Goal: Transaction & Acquisition: Purchase product/service

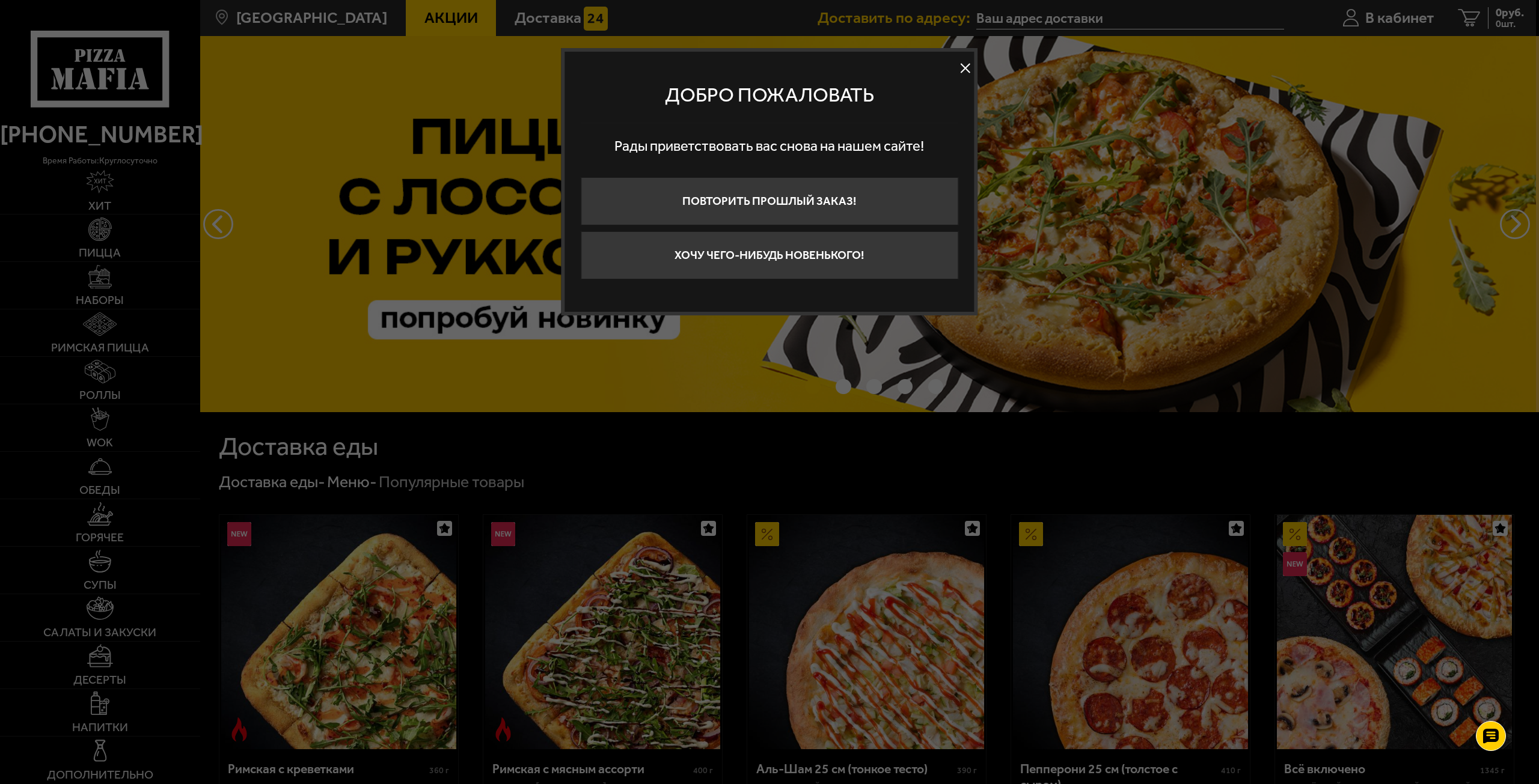
click at [964, 67] on button at bounding box center [966, 69] width 18 height 18
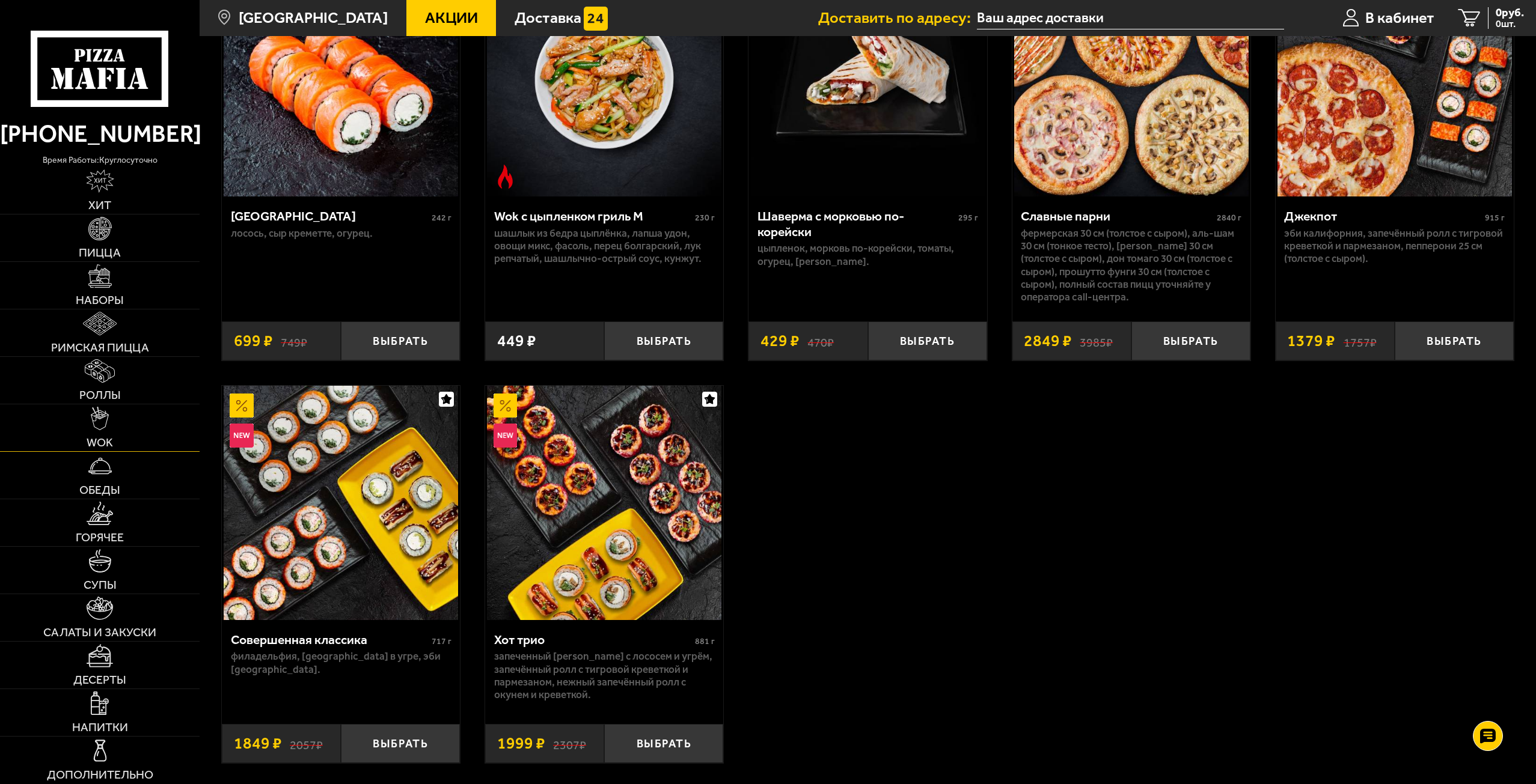
scroll to position [961, 0]
click at [102, 747] on img at bounding box center [101, 751] width 24 height 24
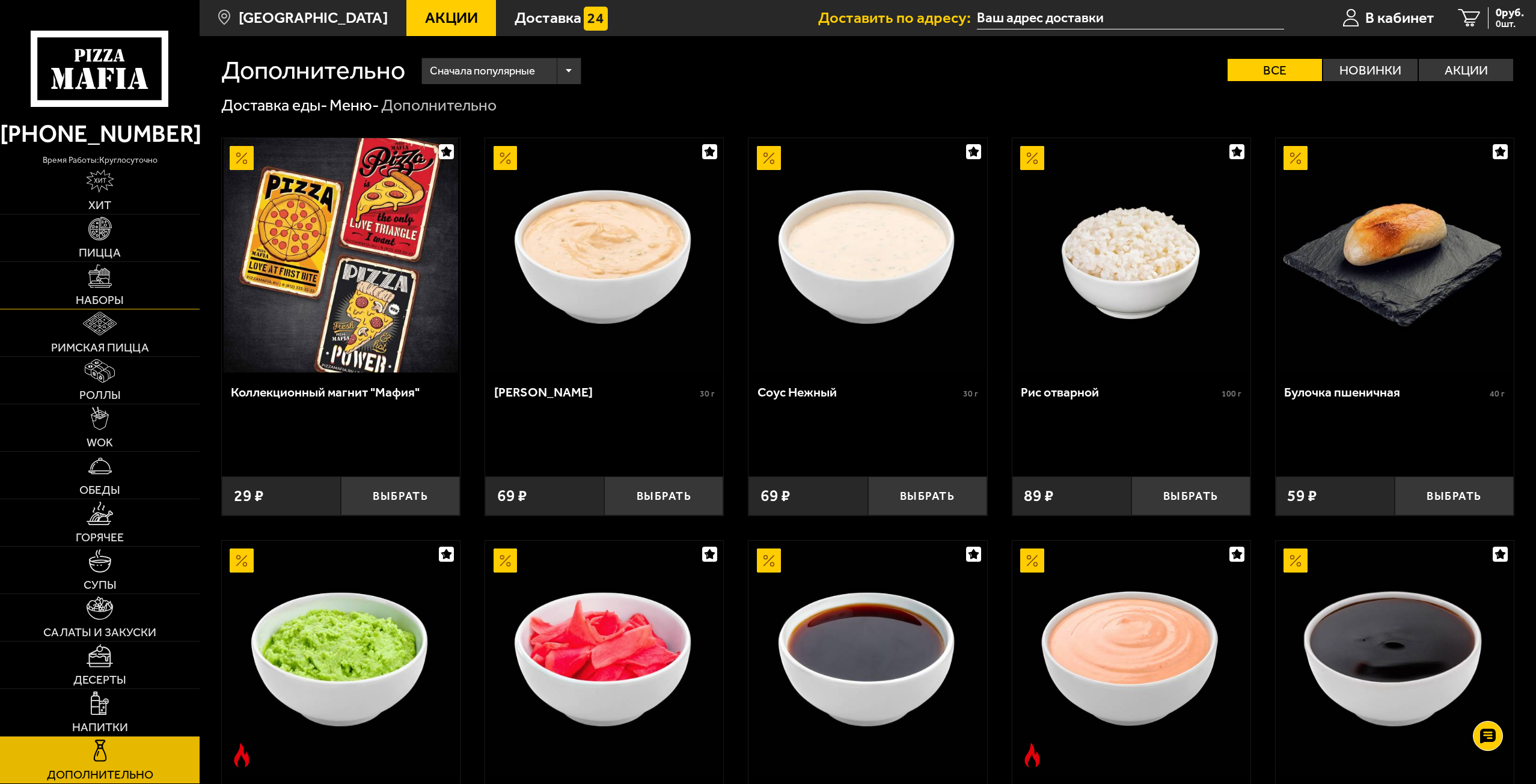
click at [113, 278] on link "Наборы" at bounding box center [100, 285] width 200 height 47
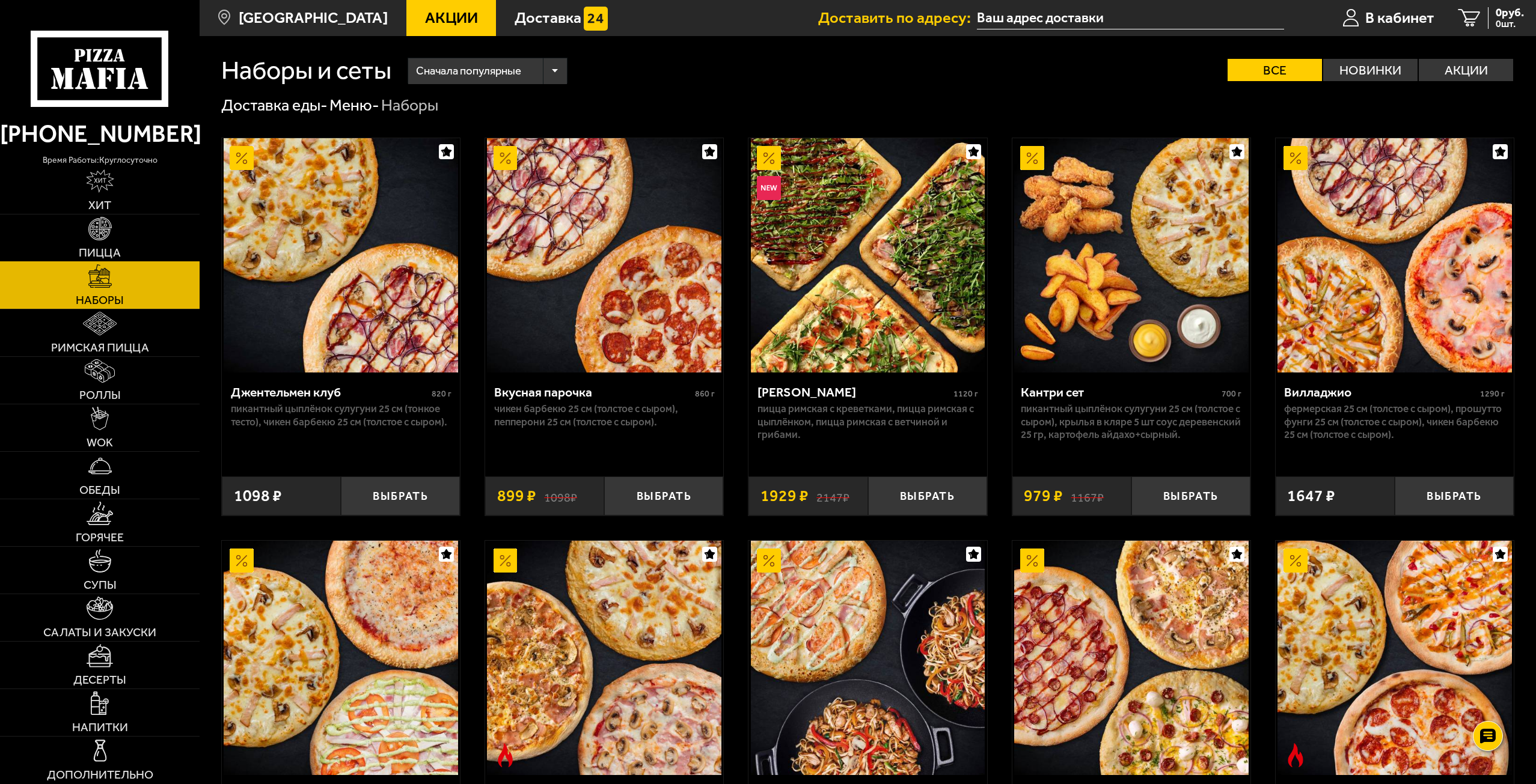
click at [108, 244] on link "Пицца" at bounding box center [100, 238] width 200 height 47
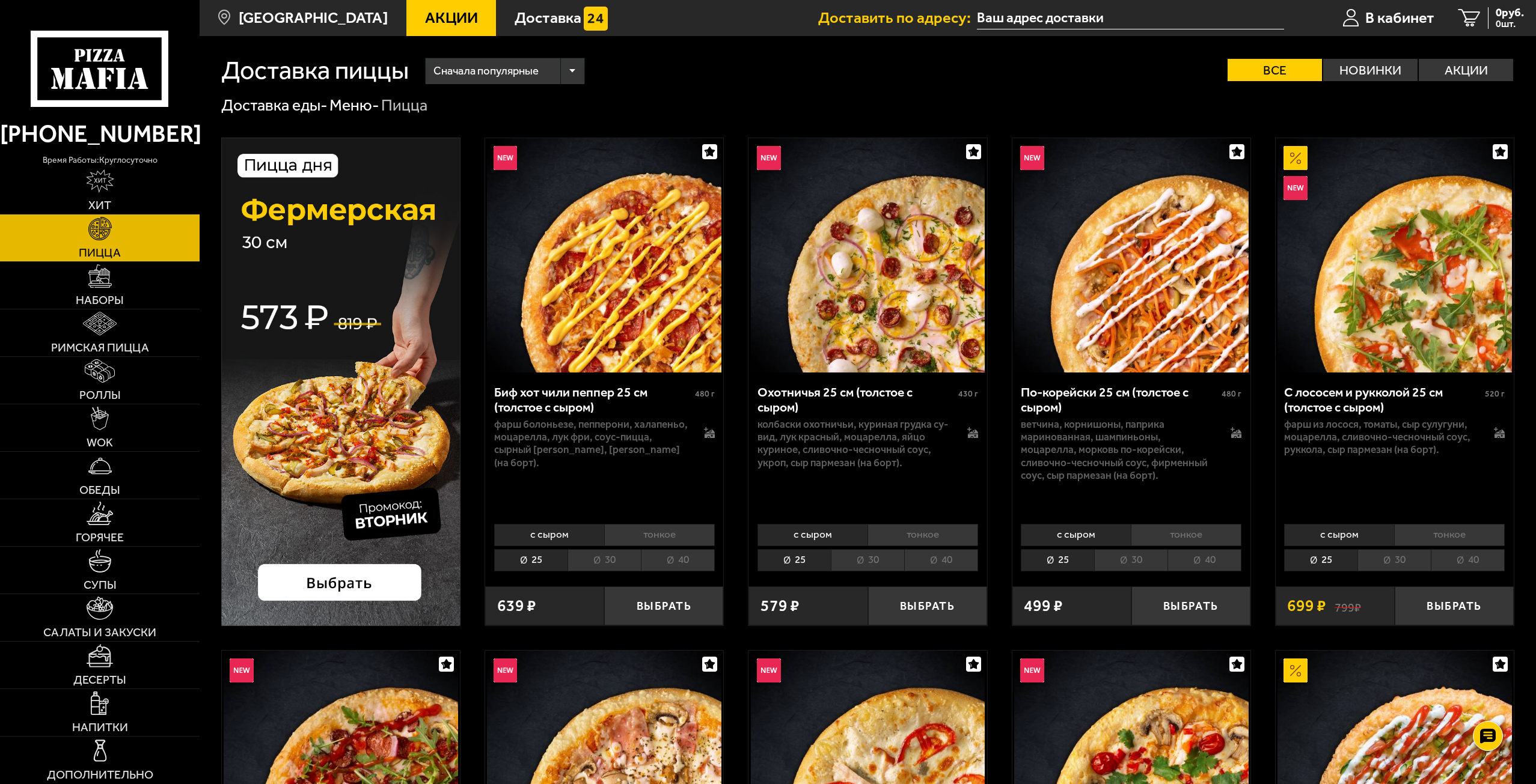
click at [380, 247] on img at bounding box center [340, 381] width 239 height 489
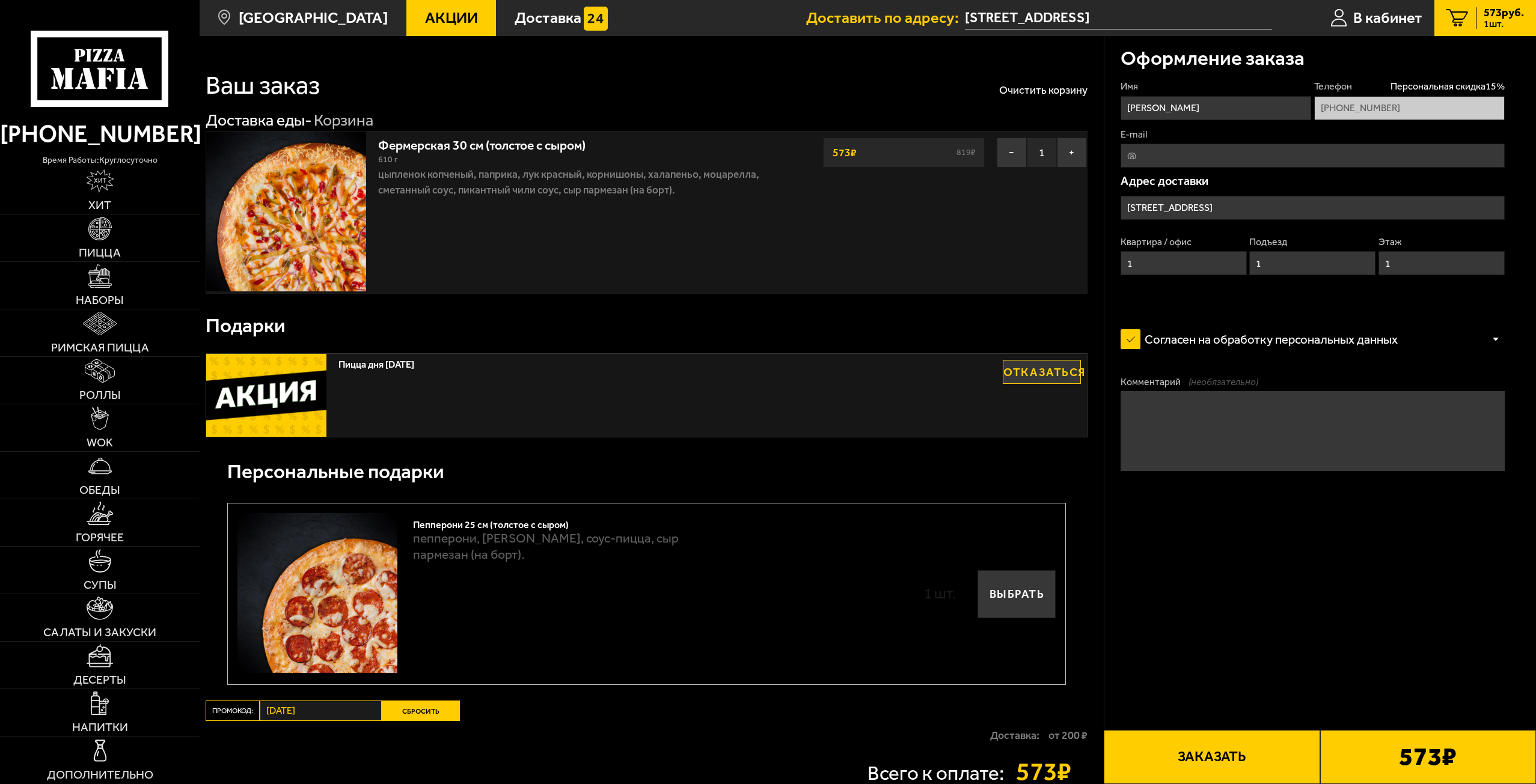
type input "[STREET_ADDRESS]"
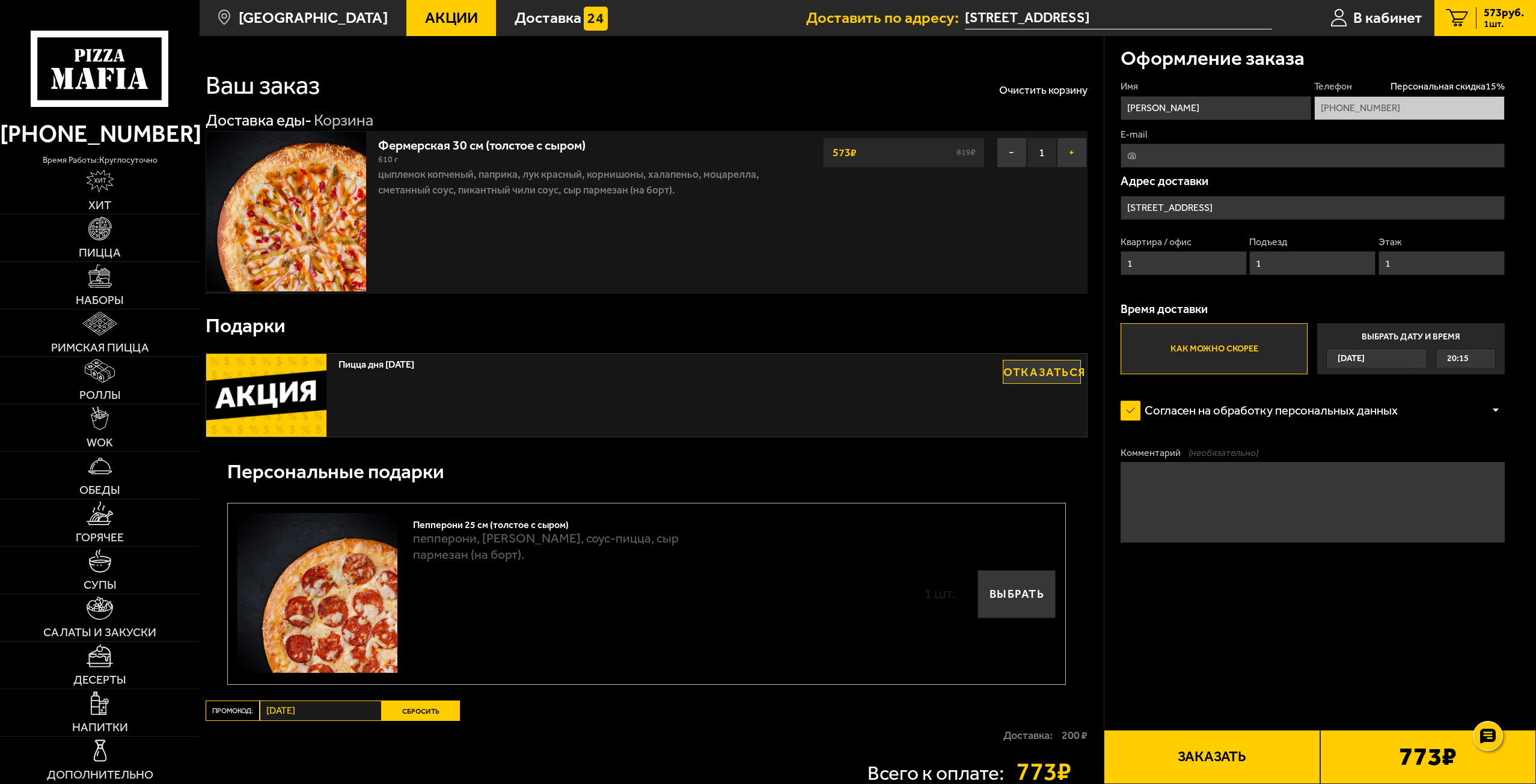
click at [1068, 152] on button "+" at bounding box center [1072, 152] width 30 height 30
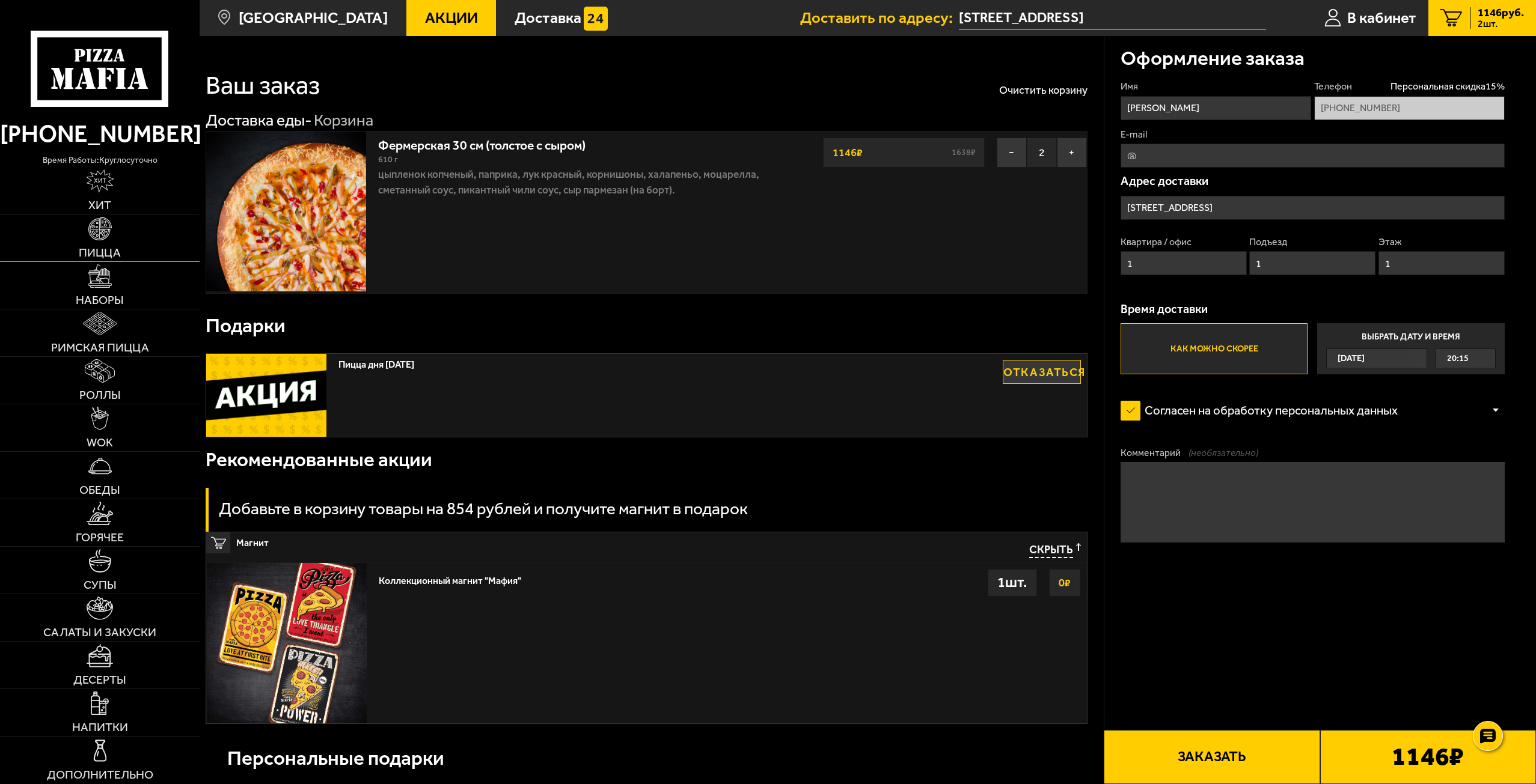
click at [95, 230] on img at bounding box center [101, 229] width 24 height 24
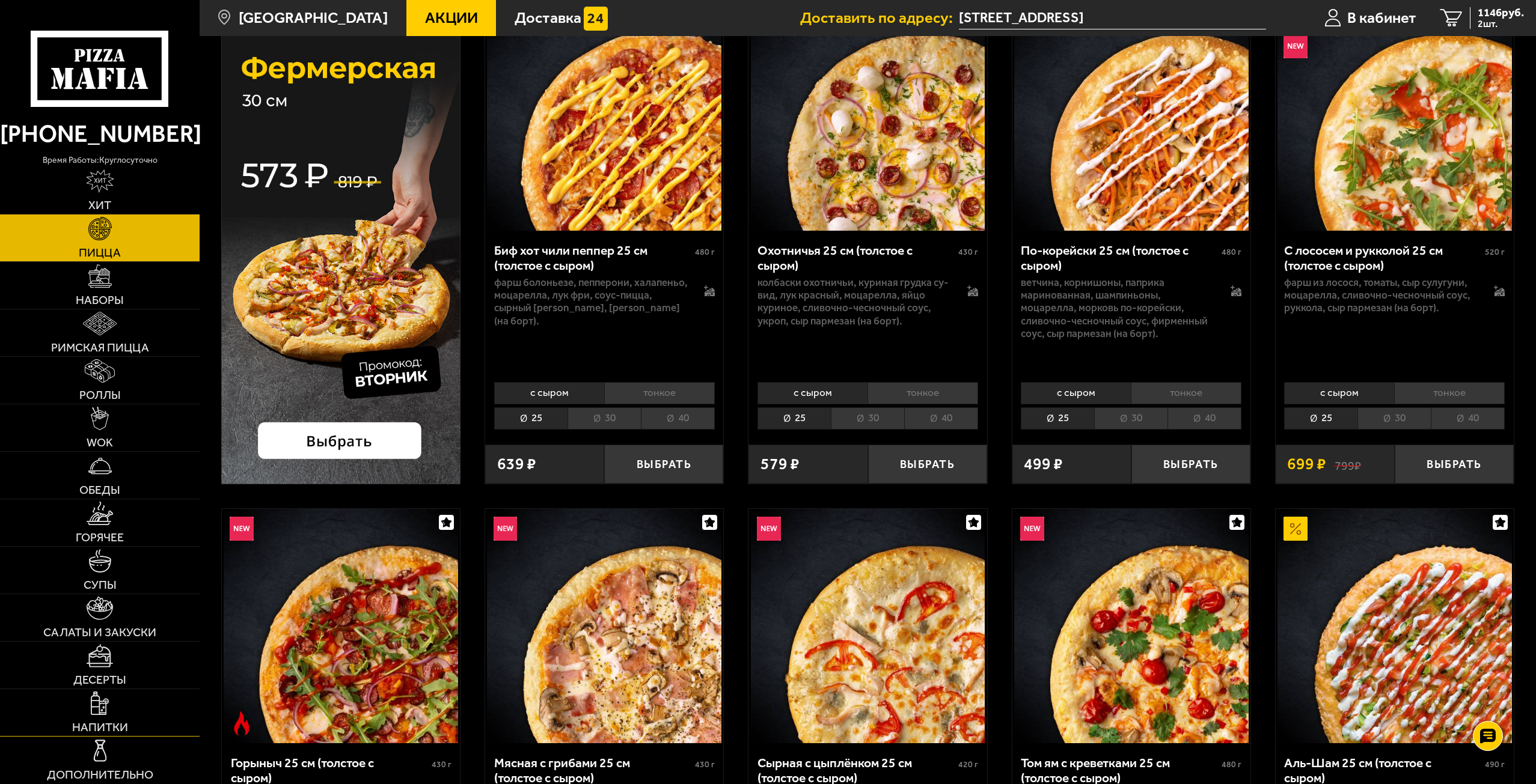
scroll to position [180, 0]
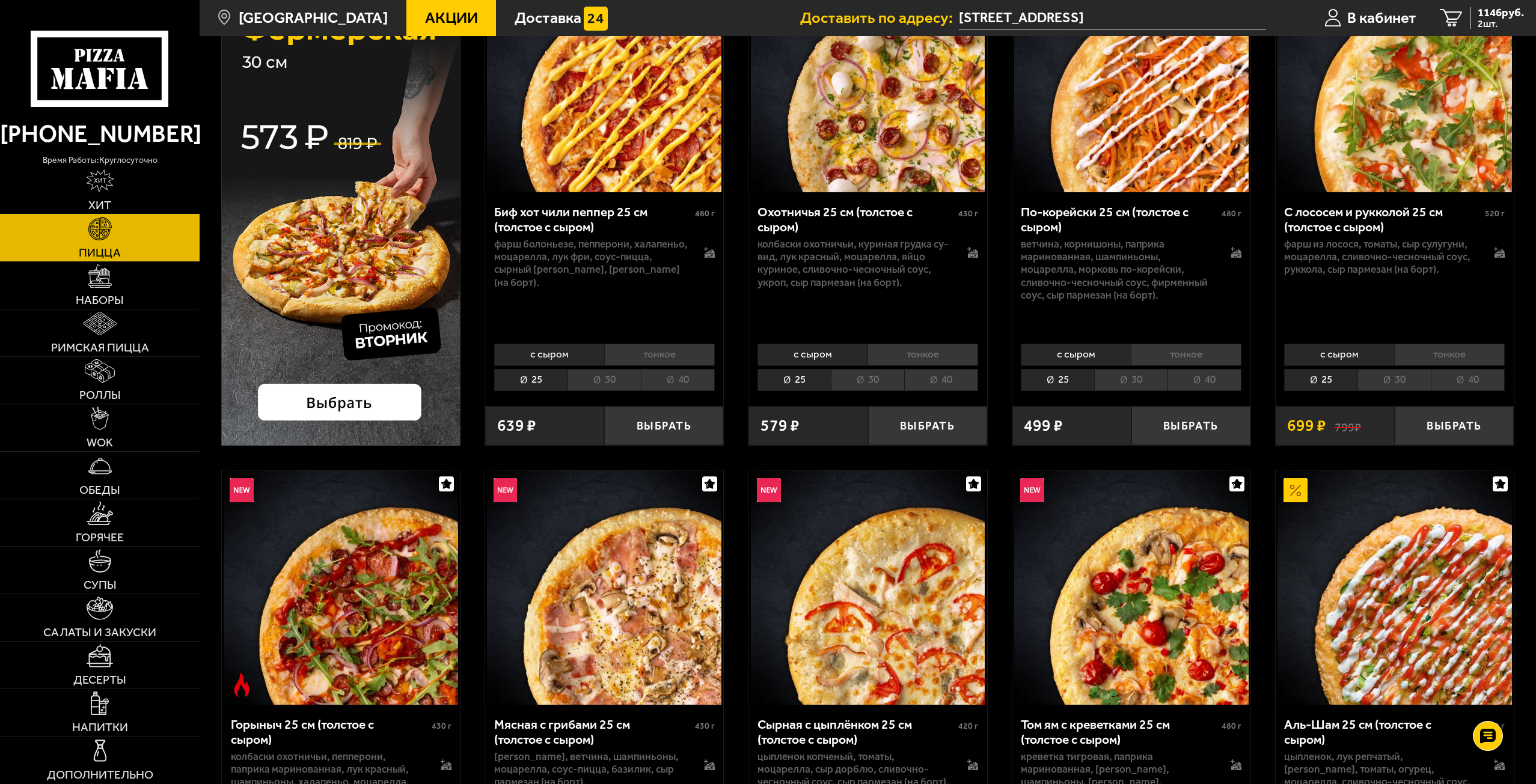
click at [96, 176] on img at bounding box center [100, 181] width 28 height 24
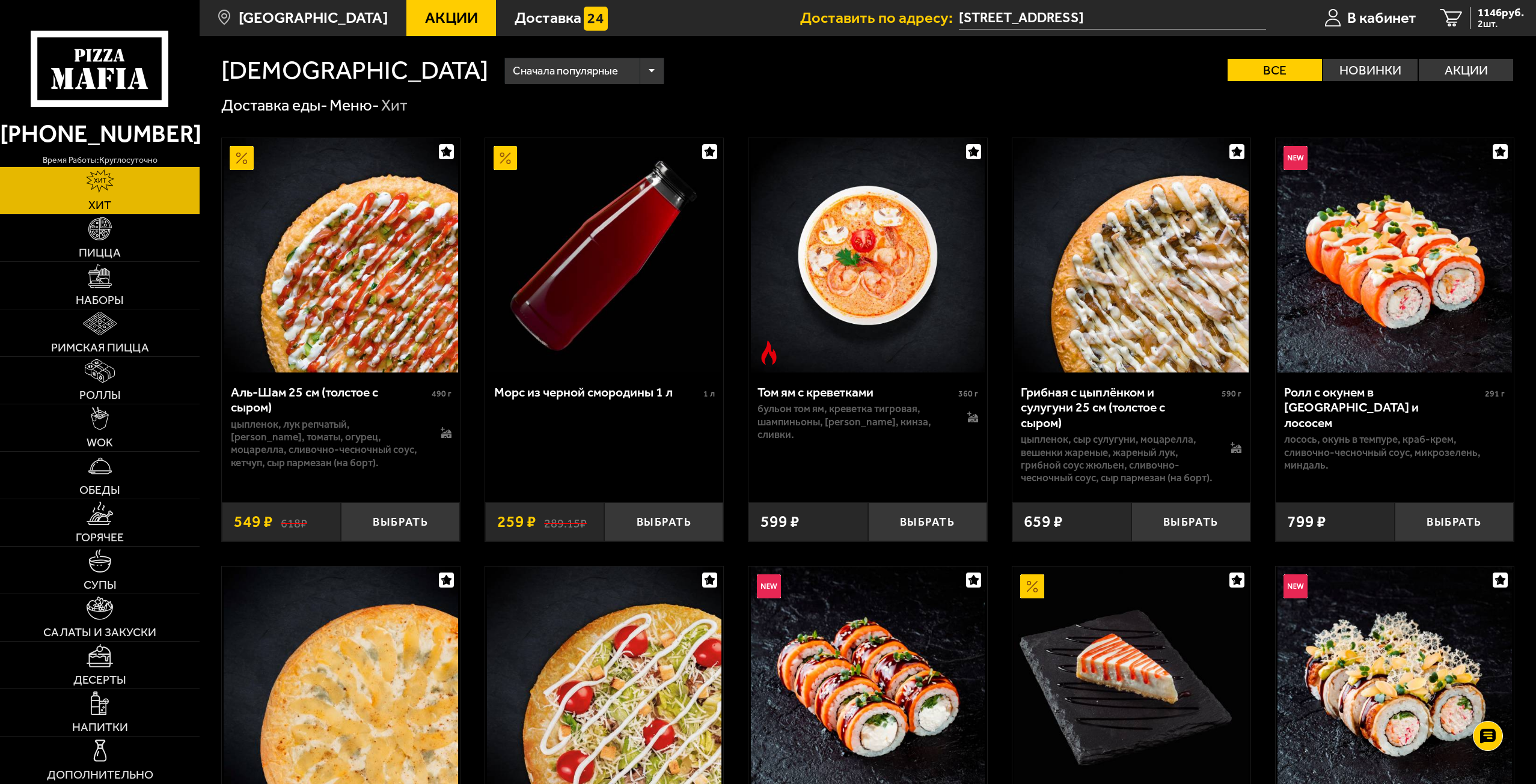
click at [112, 65] on icon at bounding box center [100, 69] width 138 height 77
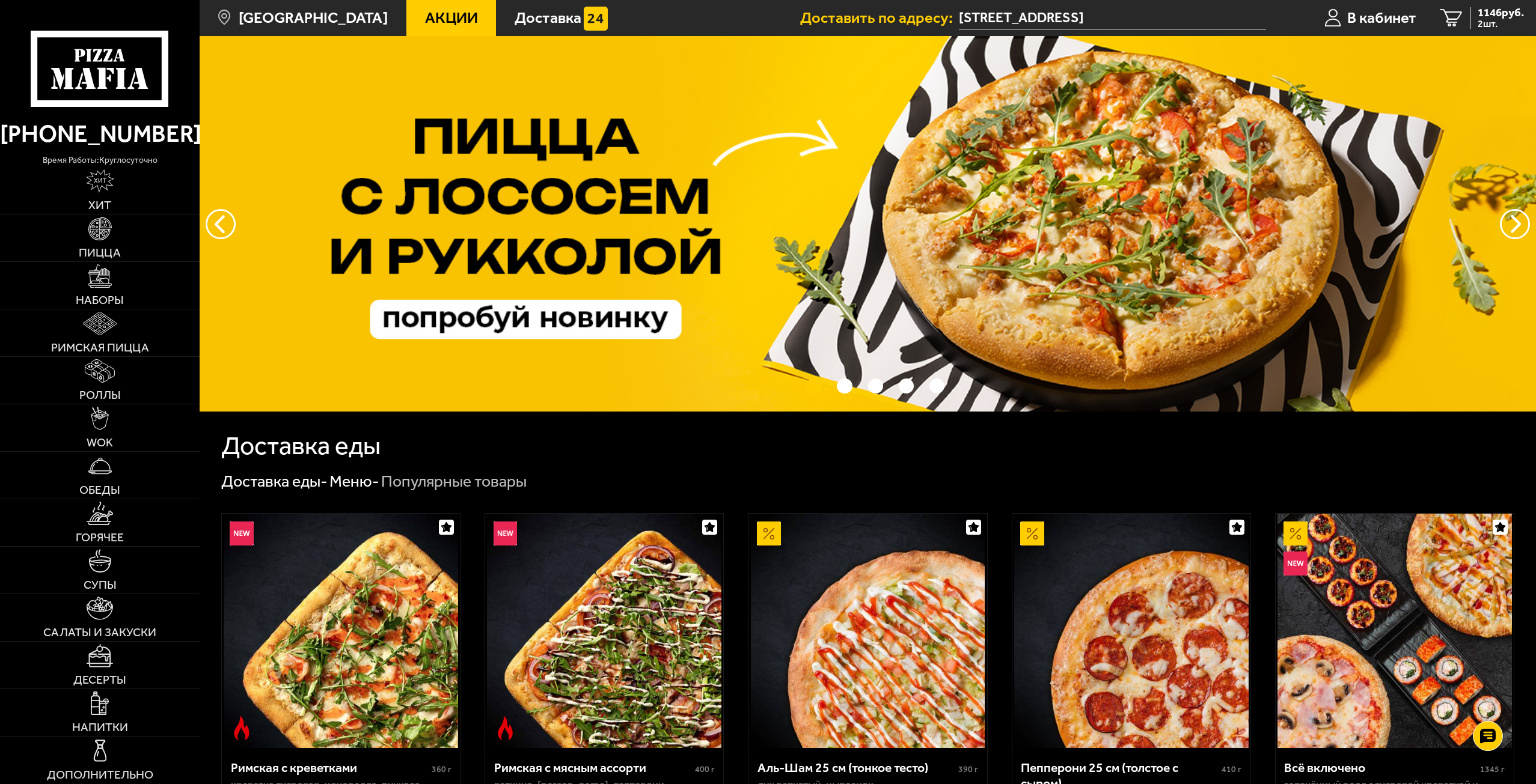
click at [439, 5] on link "Акции" at bounding box center [451, 18] width 90 height 36
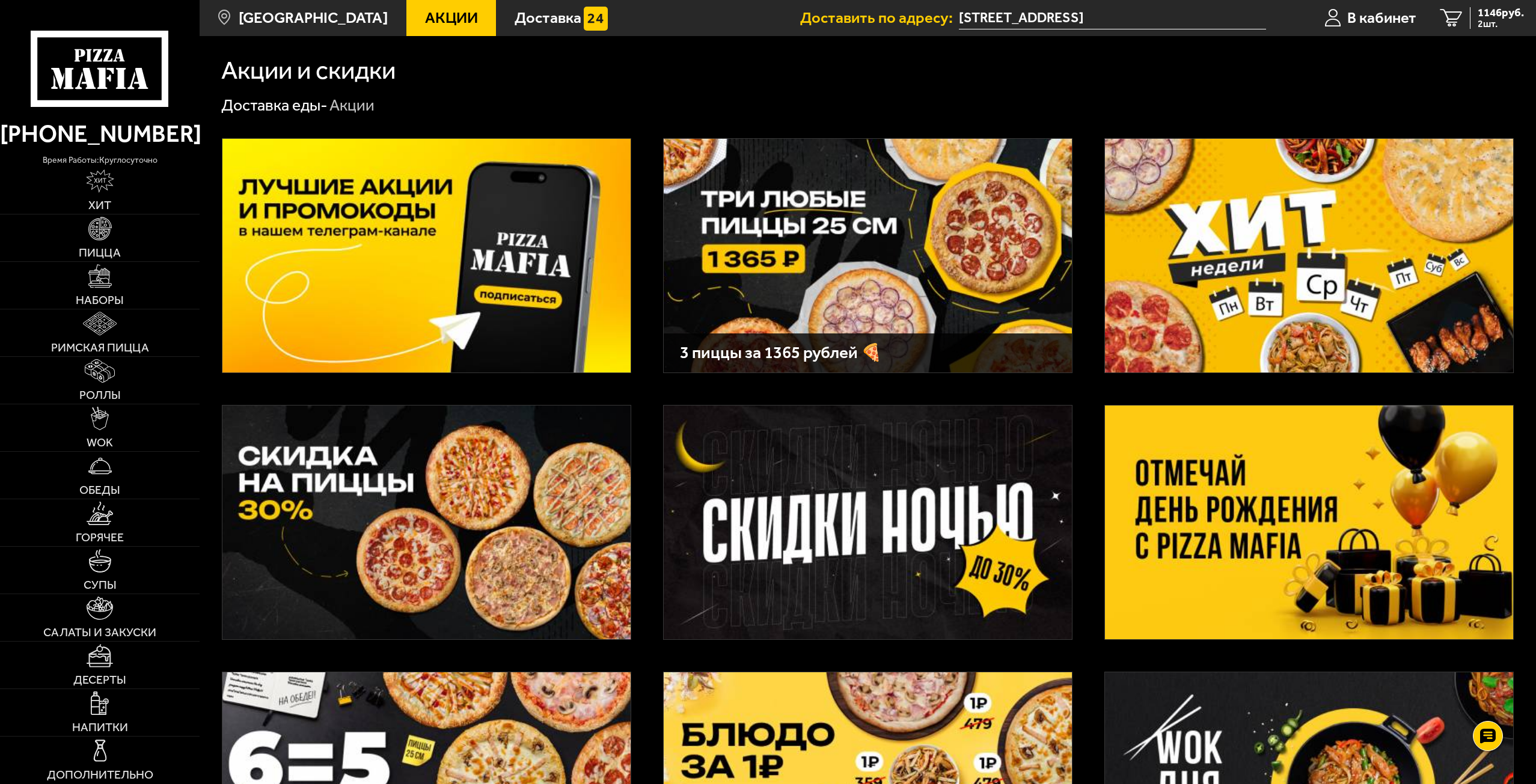
drag, startPoint x: 1347, startPoint y: 233, endPoint x: 1284, endPoint y: 206, distance: 68.5
click at [1284, 206] on img at bounding box center [1309, 256] width 408 height 234
click at [1499, 14] on span "1146 руб." at bounding box center [1501, 12] width 47 height 11
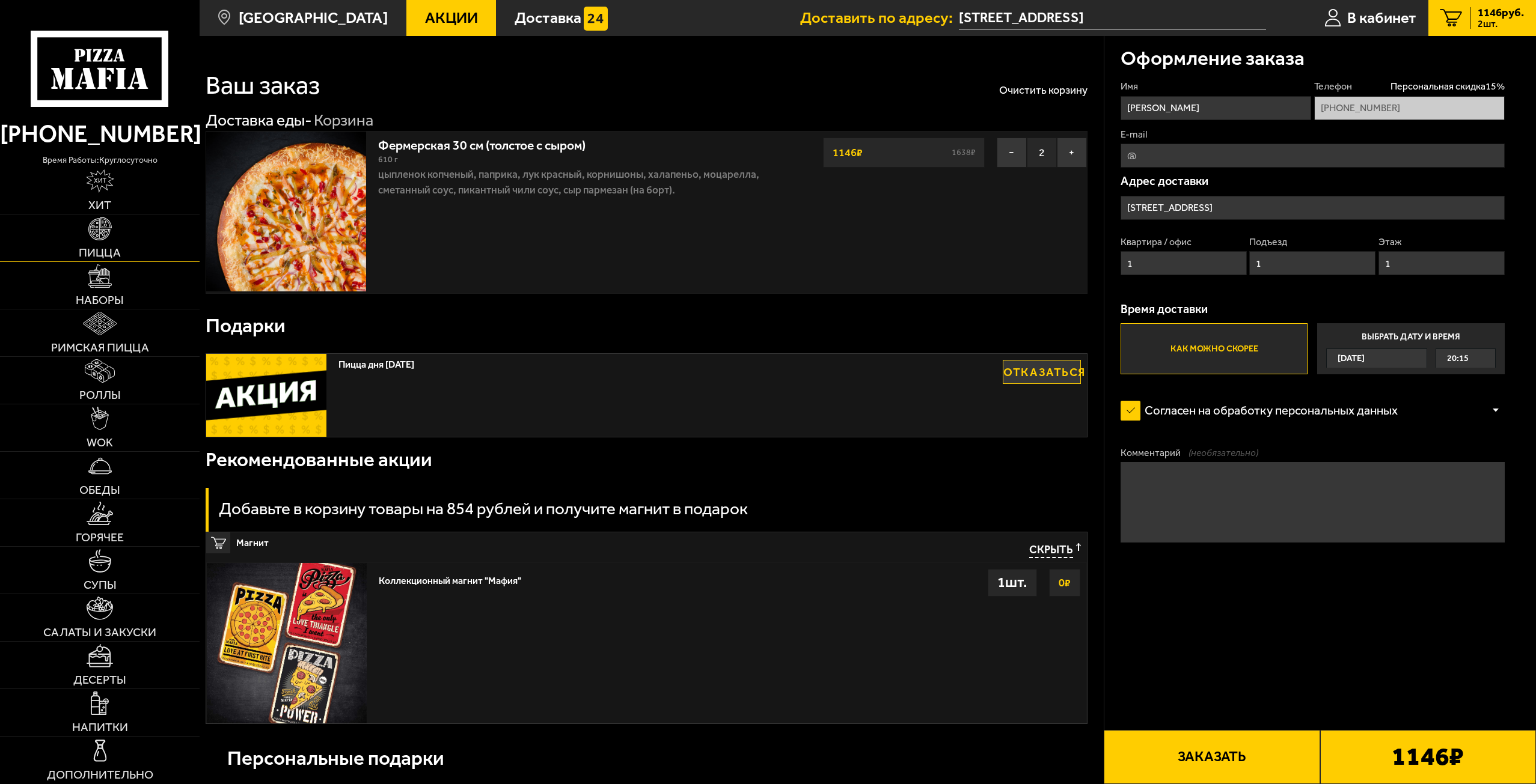
click at [103, 234] on img at bounding box center [101, 229] width 24 height 24
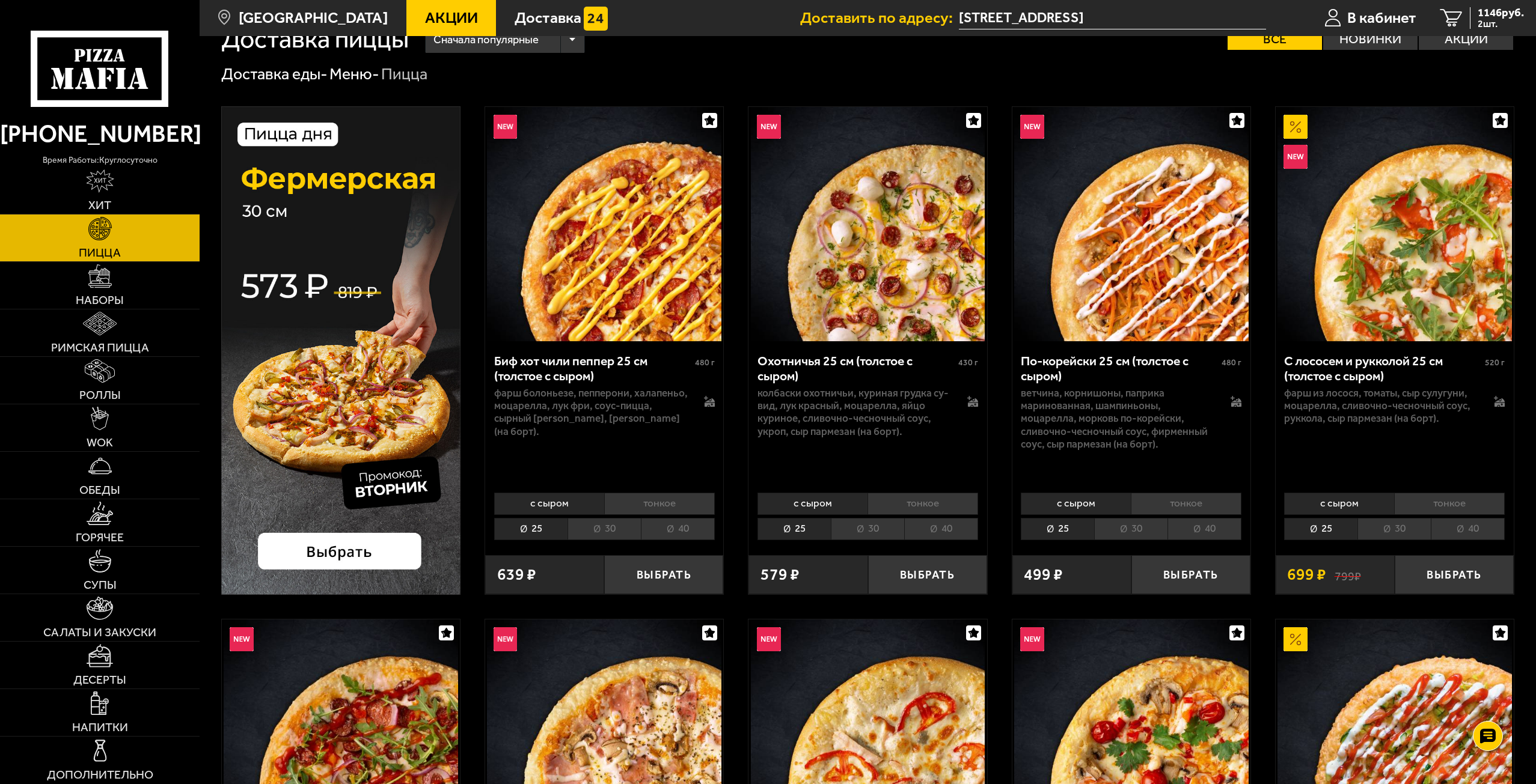
scroll to position [120, 0]
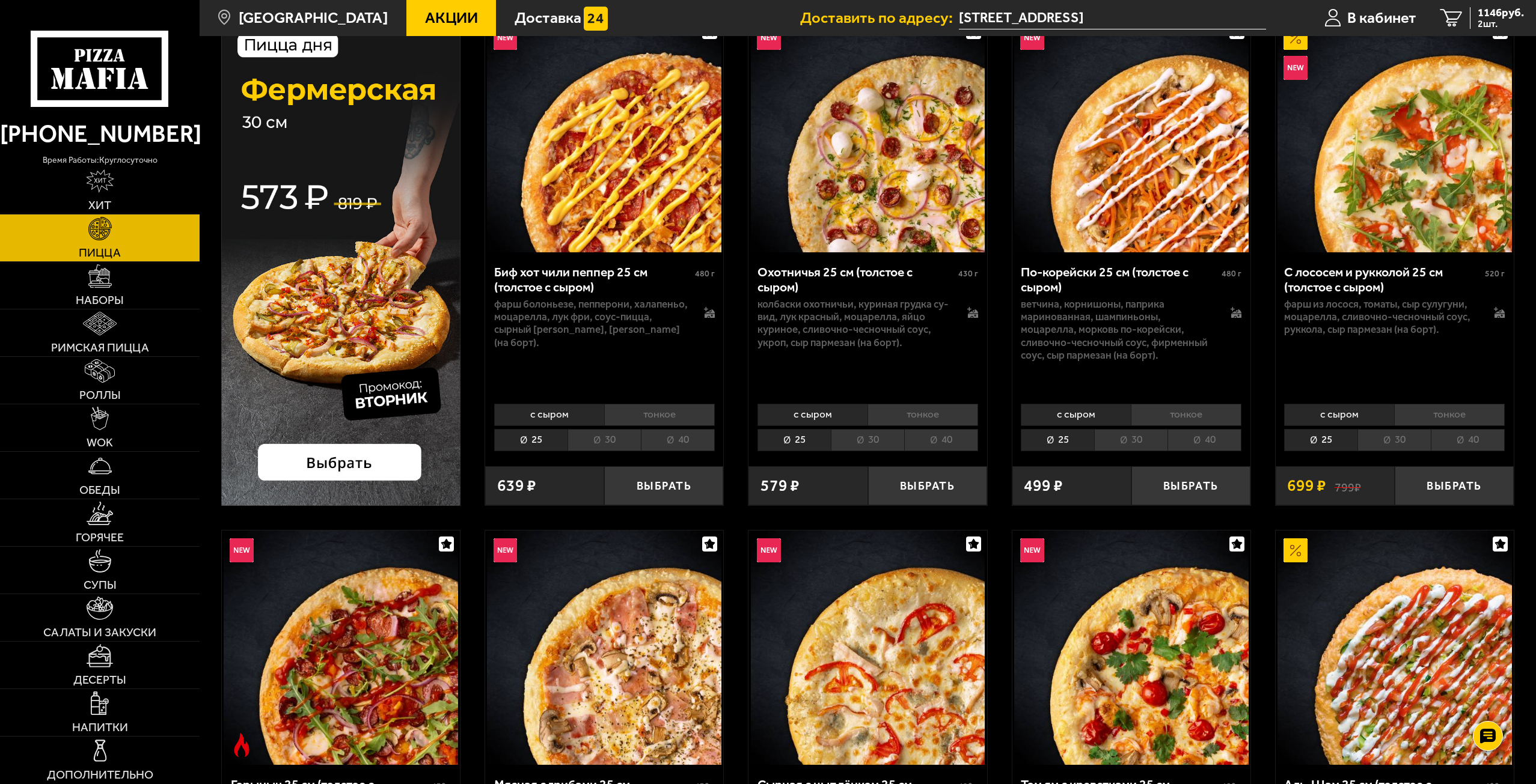
click at [392, 296] on img at bounding box center [340, 262] width 239 height 489
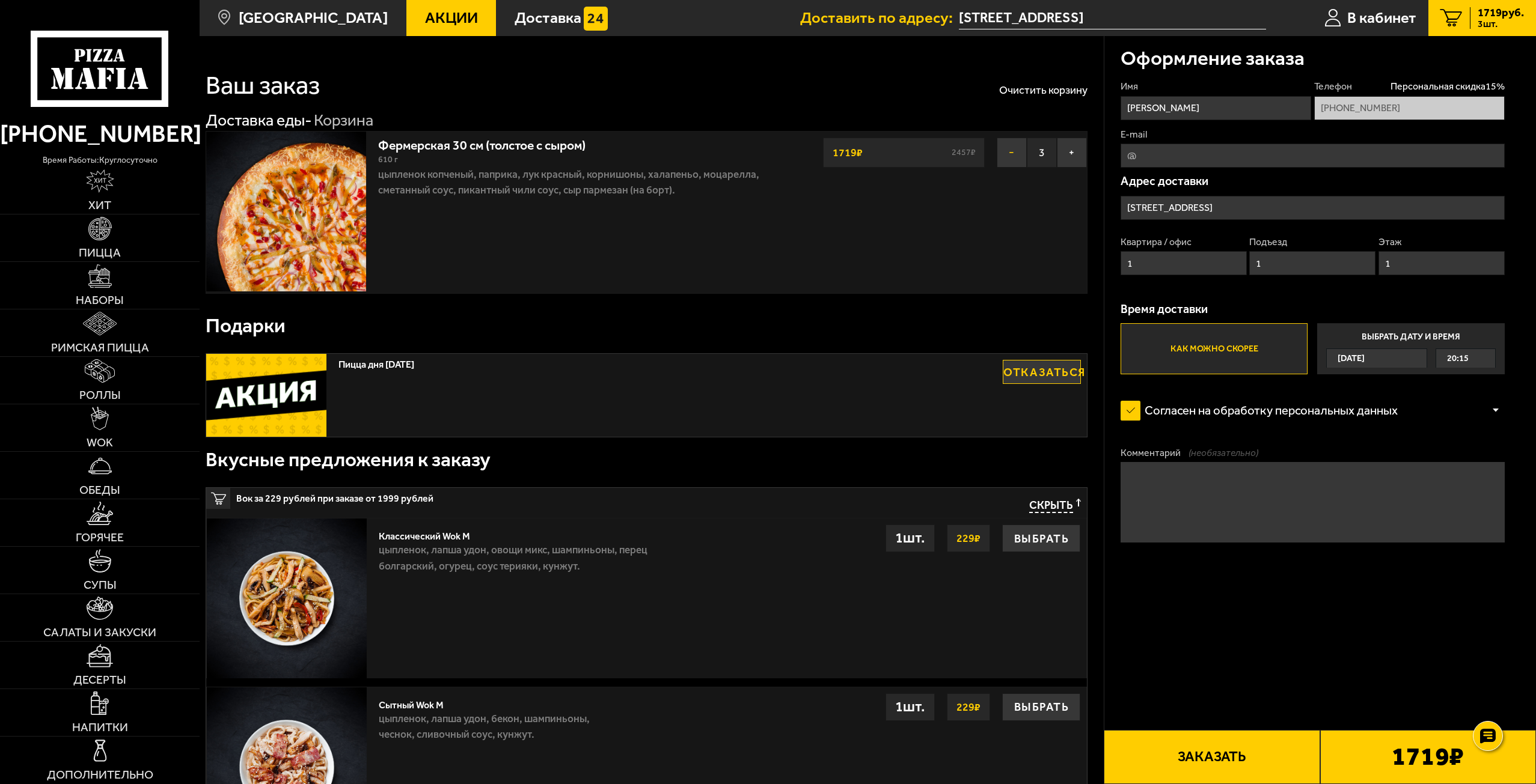
click at [1015, 146] on button "−" at bounding box center [1011, 152] width 30 height 30
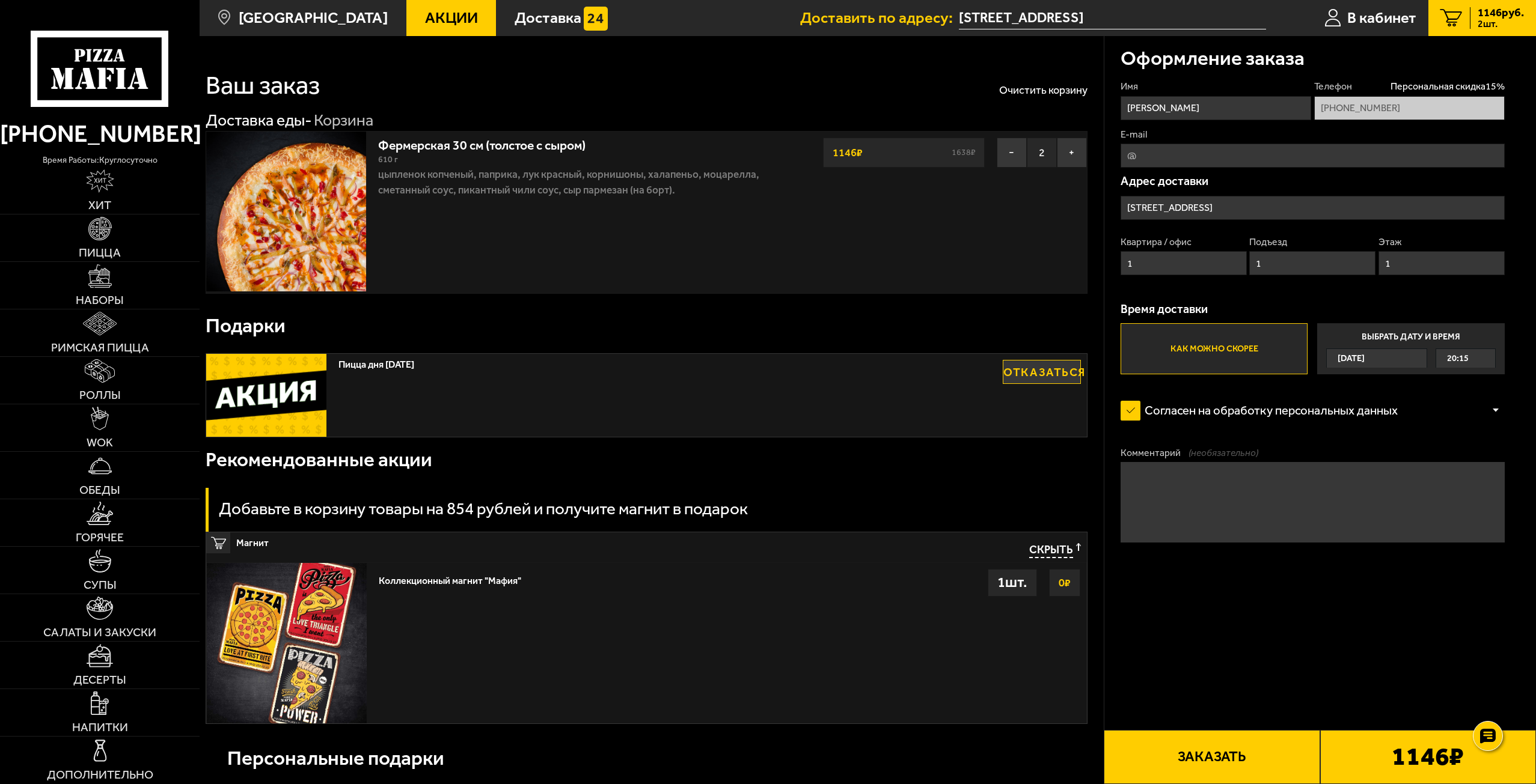
click at [1186, 207] on input "[STREET_ADDRESS]" at bounding box center [1313, 208] width 384 height 24
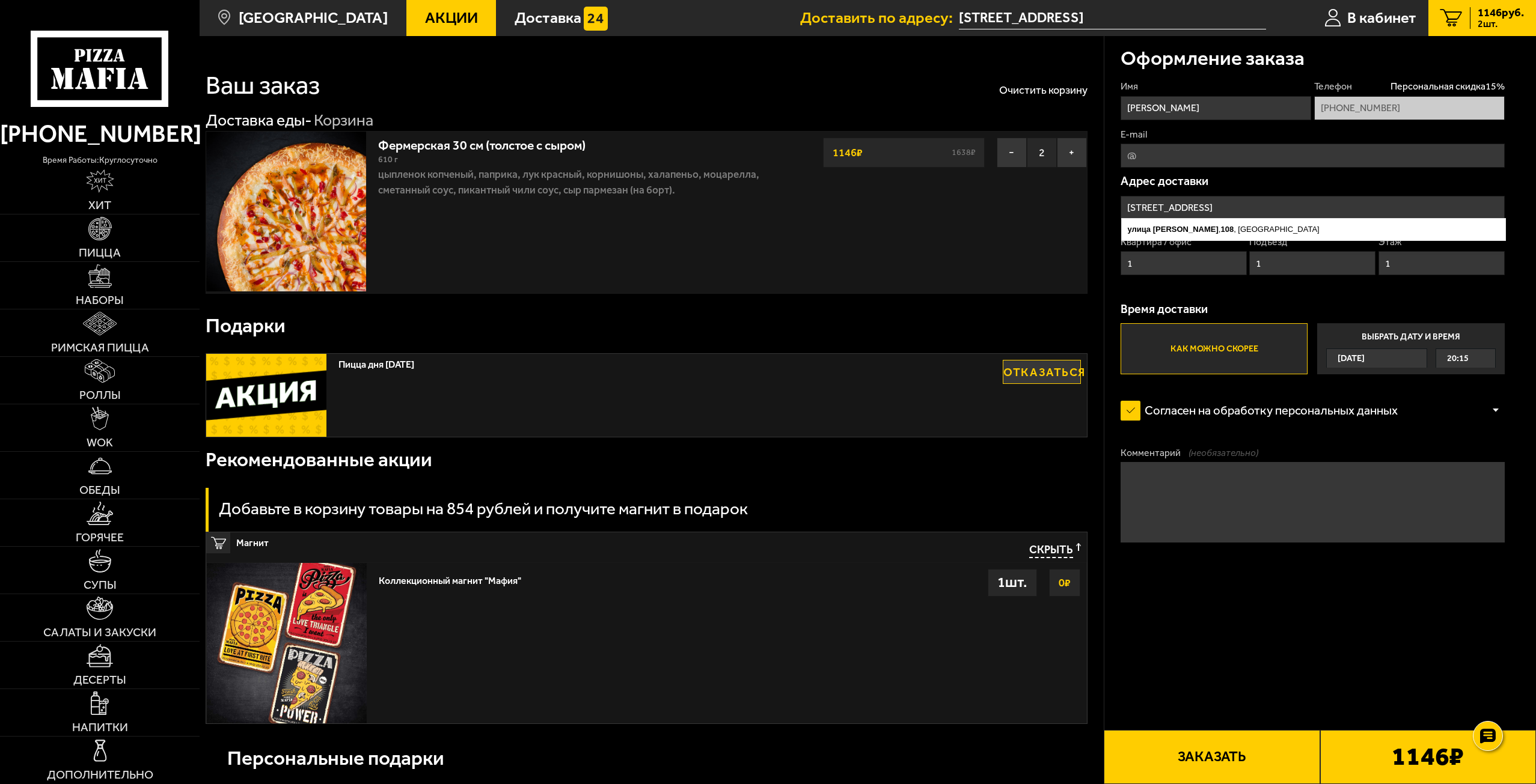
click at [1364, 203] on input "[STREET_ADDRESS]" at bounding box center [1313, 208] width 384 height 24
click at [1341, 201] on input "[STREET_ADDRESS]" at bounding box center [1313, 208] width 384 height 24
click at [1243, 226] on ymaps "[STREET_ADDRESS]" at bounding box center [1313, 229] width 383 height 17
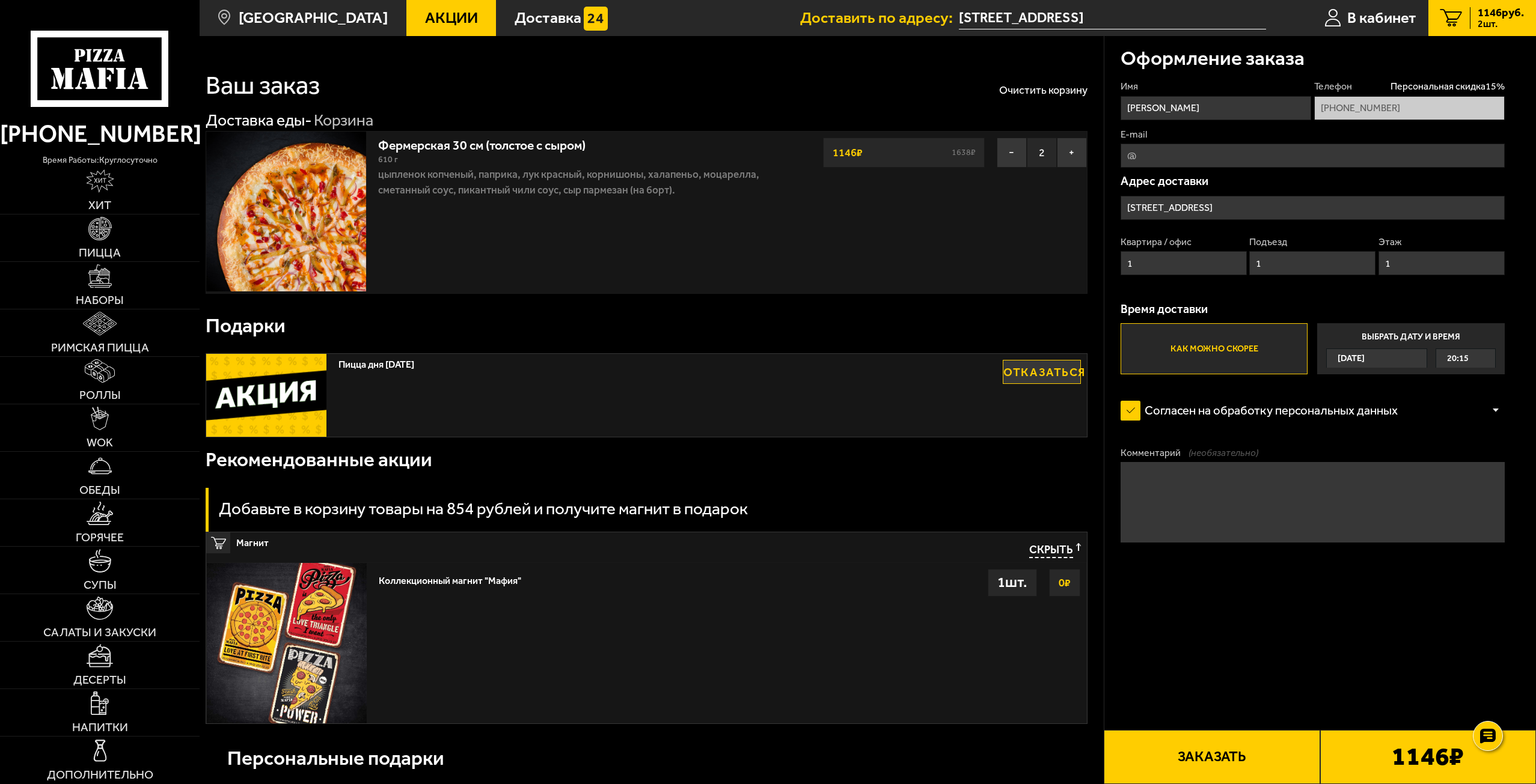
type input "[STREET_ADDRESS]"
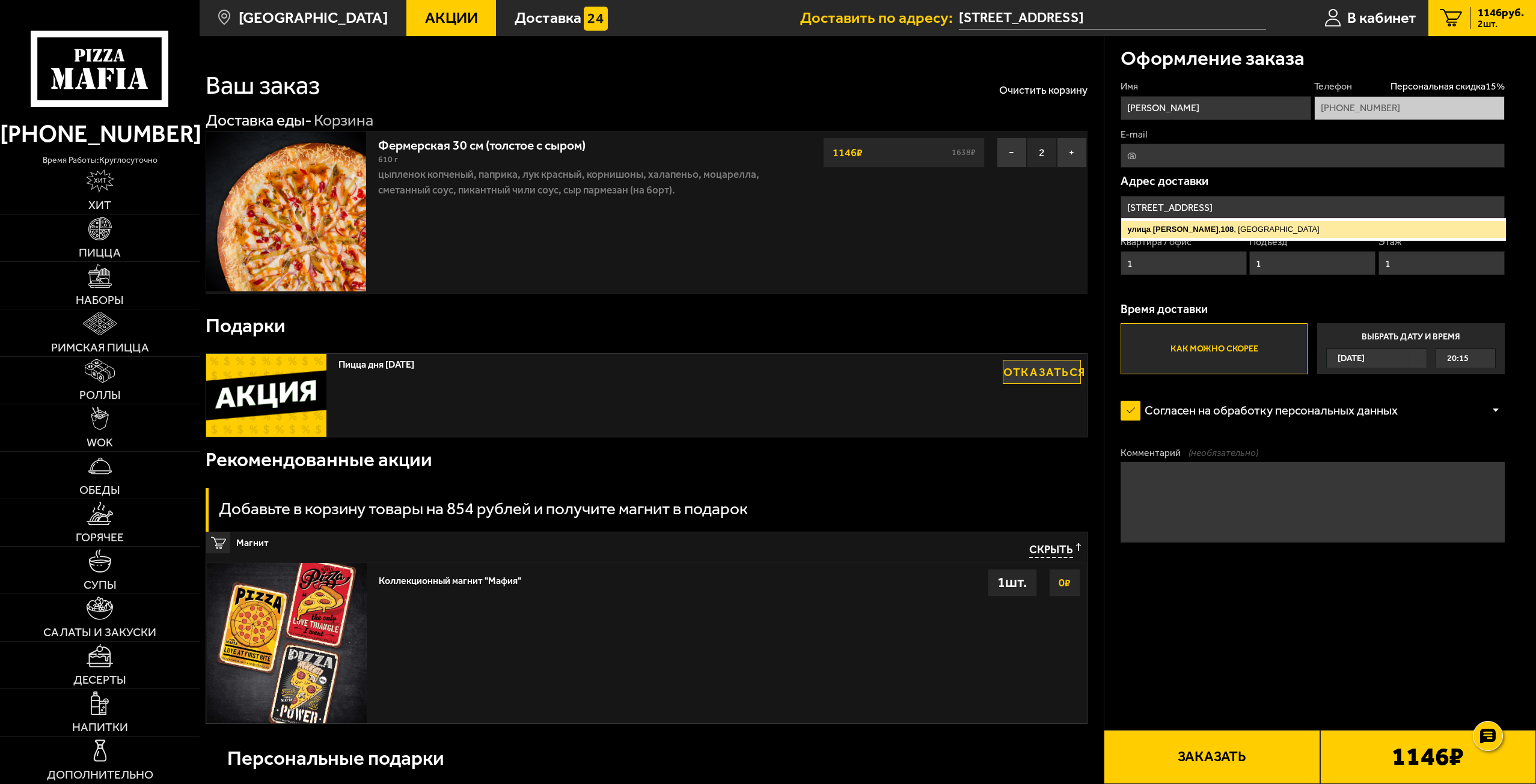
click at [1237, 225] on ymaps "[STREET_ADDRESS]" at bounding box center [1313, 229] width 383 height 17
click at [1241, 212] on input "[STREET_ADDRESS]" at bounding box center [1313, 208] width 384 height 24
click at [1238, 232] on ymaps "[STREET_ADDRESS]" at bounding box center [1313, 229] width 383 height 17
drag, startPoint x: 1284, startPoint y: 199, endPoint x: 1291, endPoint y: 201, distance: 7.3
click at [1289, 201] on input "[STREET_ADDRESS]" at bounding box center [1313, 208] width 384 height 24
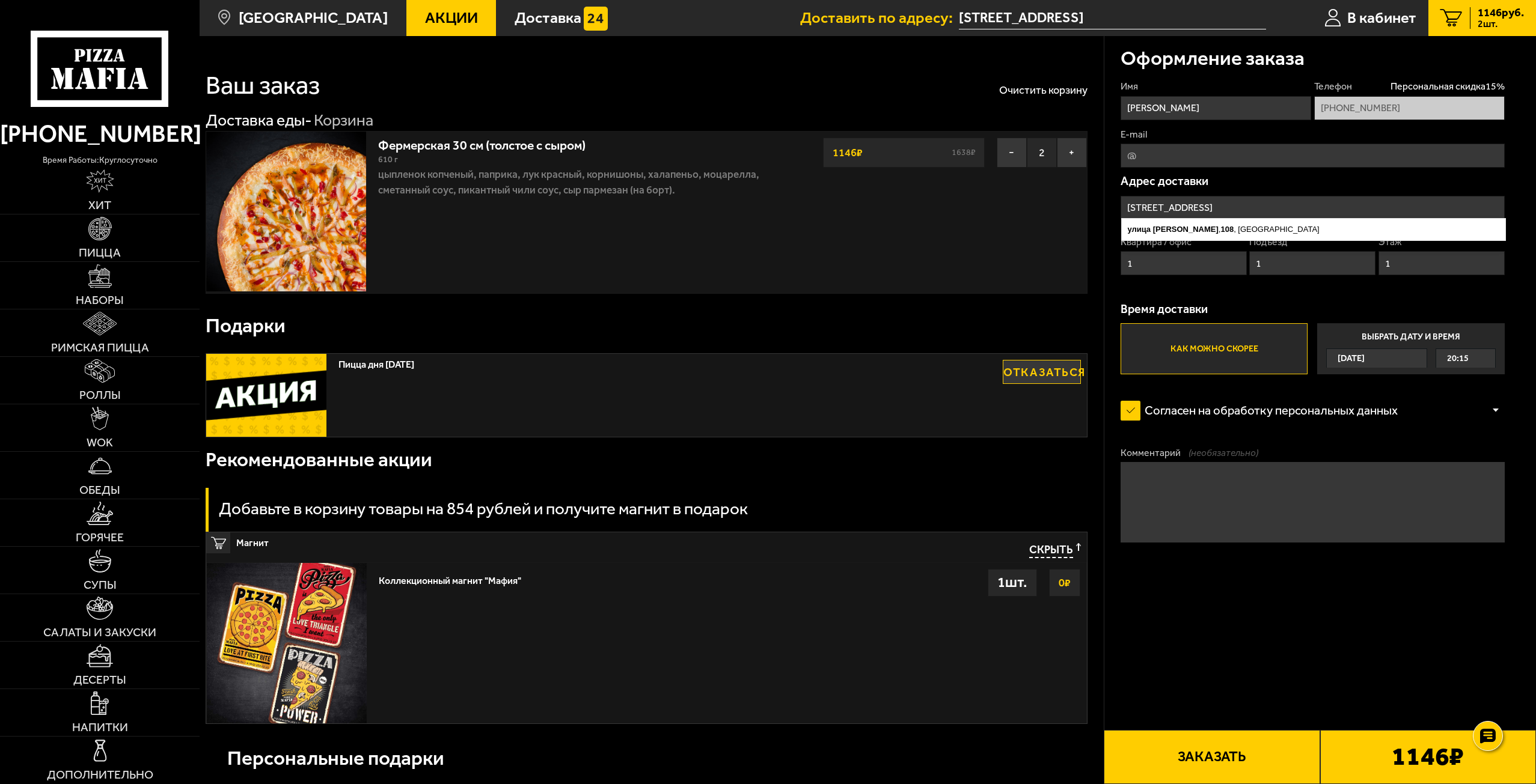
click at [1358, 199] on input "[STREET_ADDRESS]" at bounding box center [1313, 208] width 384 height 24
click at [1342, 202] on input "[STREET_ADDRESS]" at bounding box center [1313, 208] width 384 height 24
click at [431, 15] on span "Акции" at bounding box center [451, 18] width 53 height 16
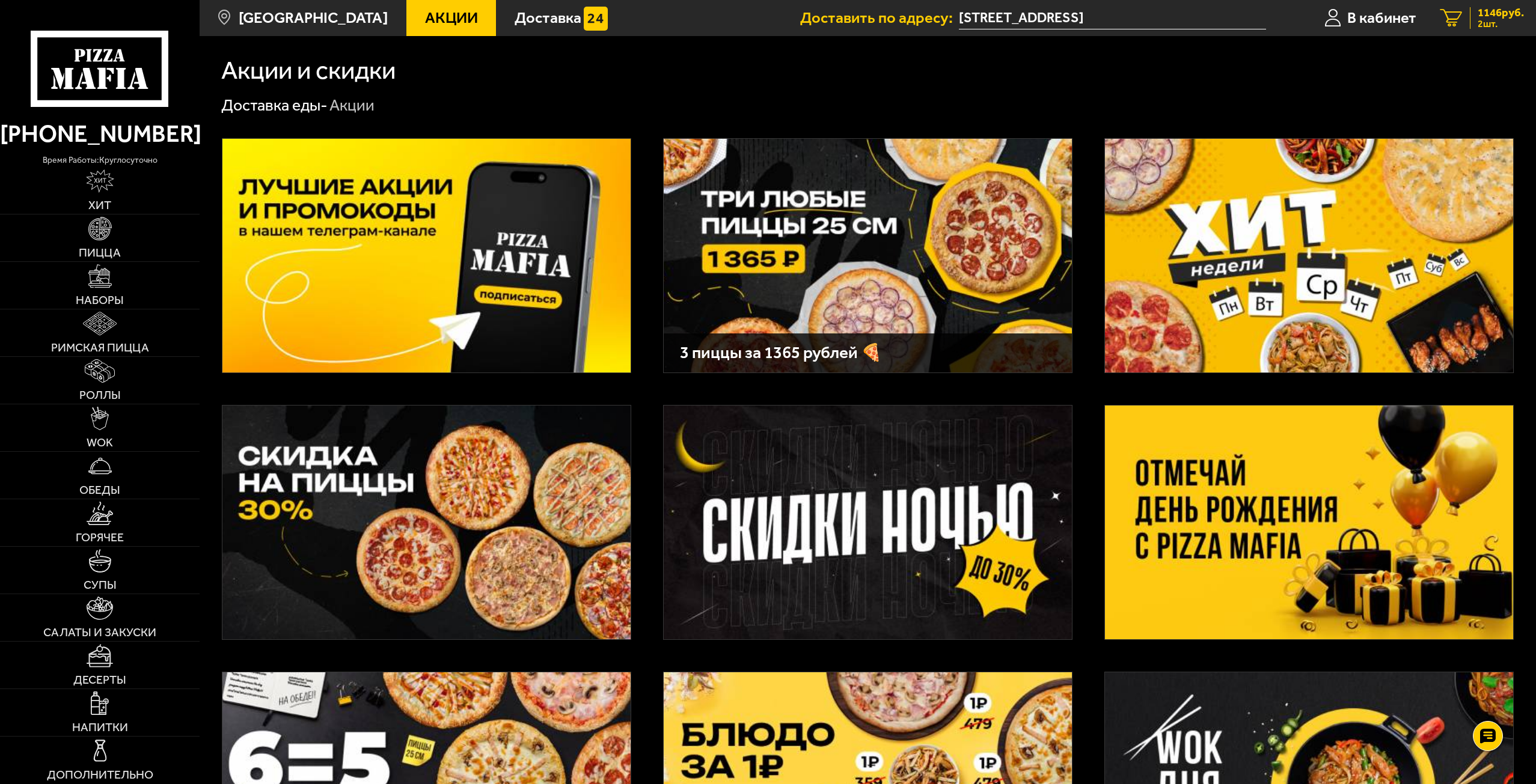
click at [1472, 14] on div "1146 руб. 2 шт." at bounding box center [1497, 18] width 54 height 22
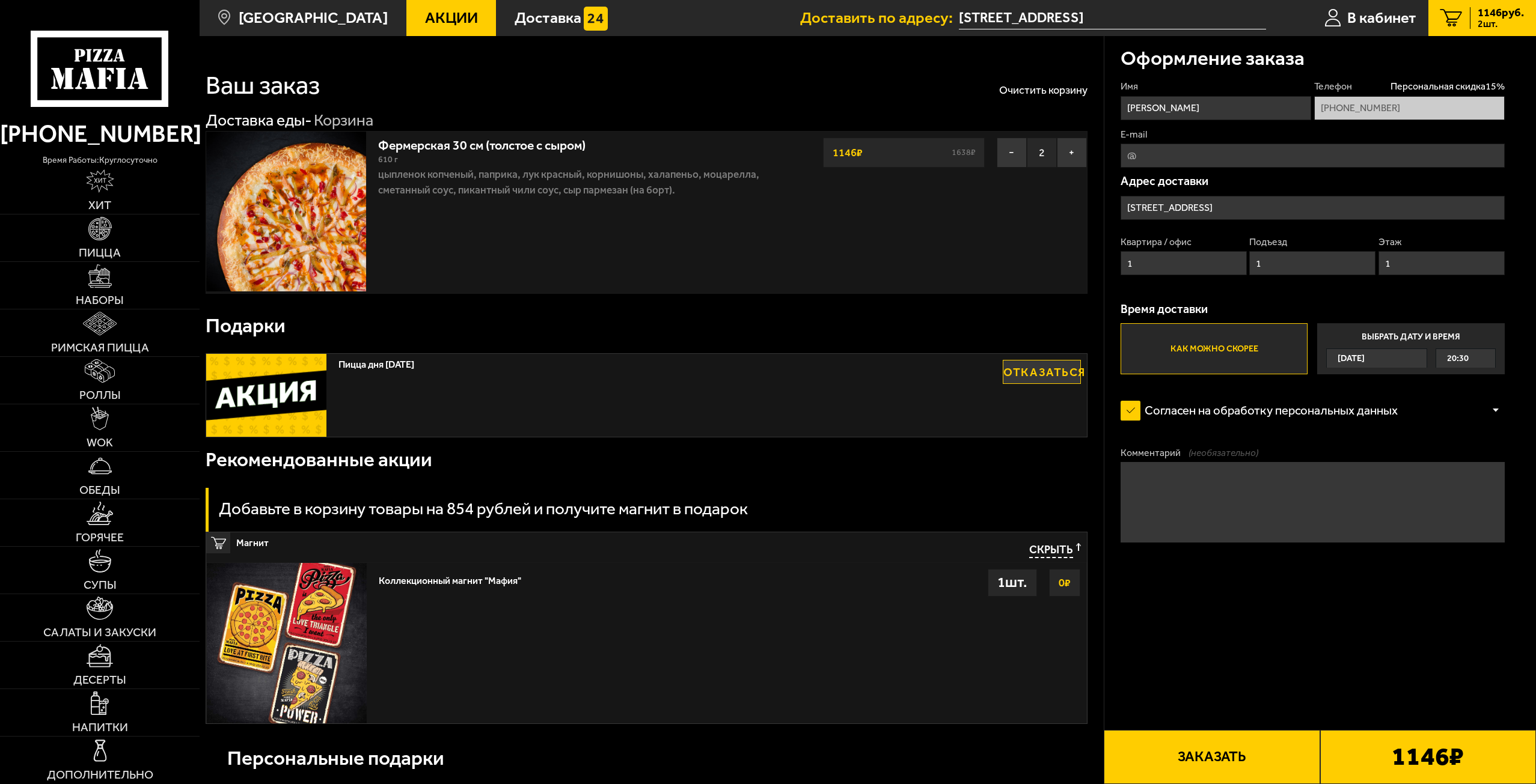
click at [1153, 25] on input "[STREET_ADDRESS]" at bounding box center [1112, 18] width 308 height 22
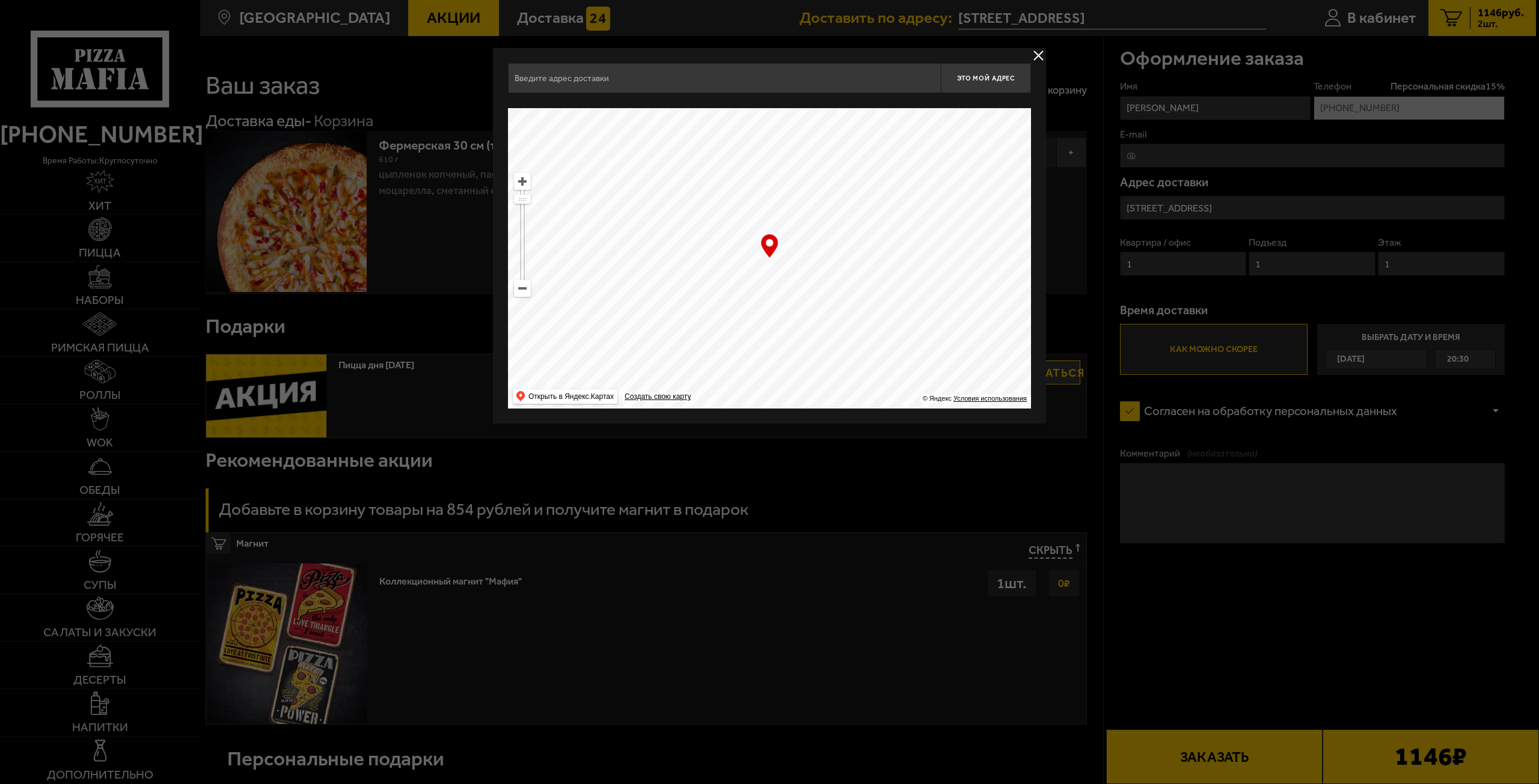
drag, startPoint x: 699, startPoint y: 154, endPoint x: 865, endPoint y: 254, distance: 193.8
click at [887, 318] on ymaps at bounding box center [769, 259] width 523 height 300
drag, startPoint x: 837, startPoint y: 203, endPoint x: 870, endPoint y: 238, distance: 48.1
click at [877, 262] on ymaps at bounding box center [769, 259] width 523 height 300
click at [702, 80] on input "text" at bounding box center [724, 78] width 433 height 30
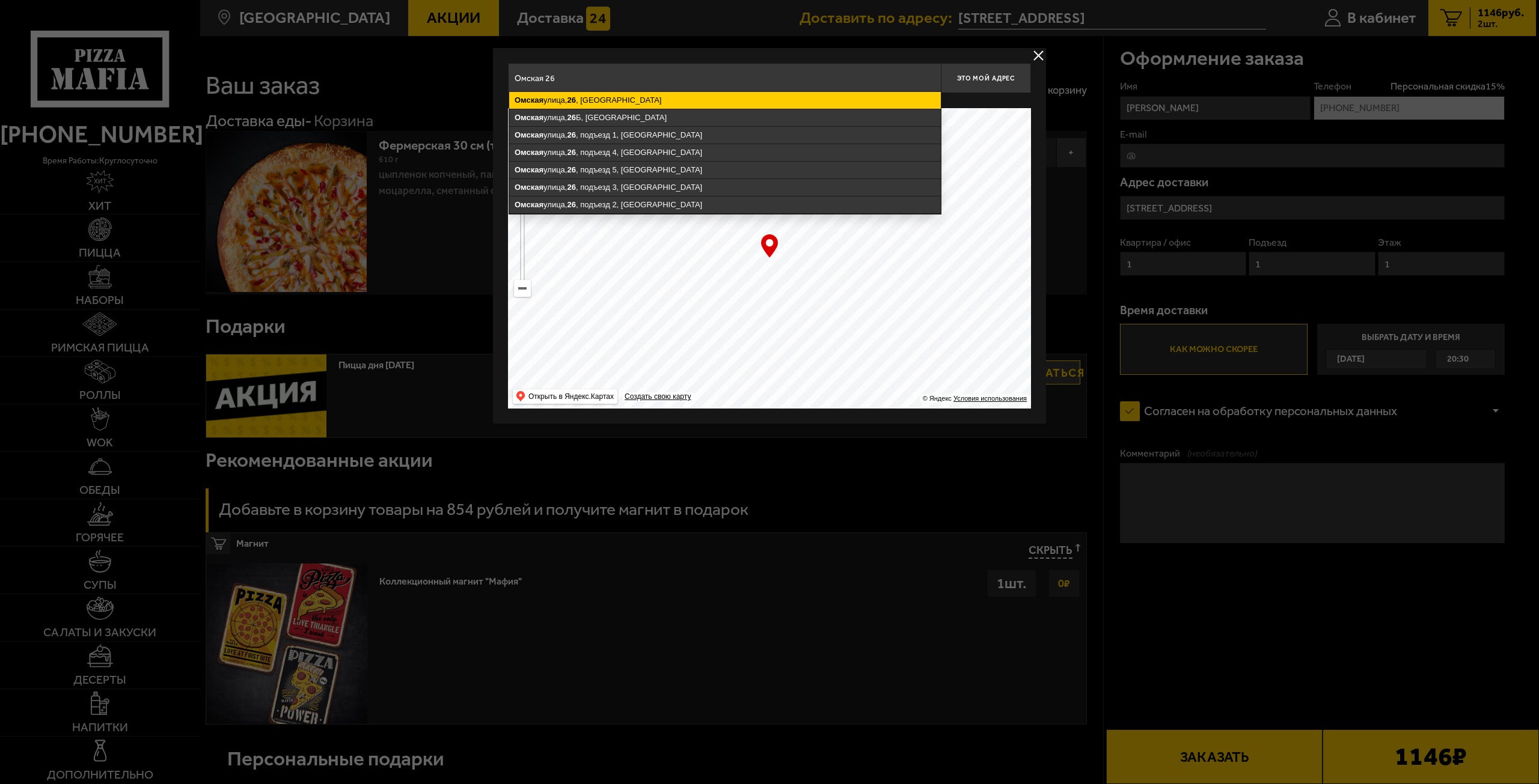
click at [608, 99] on ymaps "[STREET_ADDRESS]" at bounding box center [726, 99] width 432 height 17
type input "[STREET_ADDRESS]"
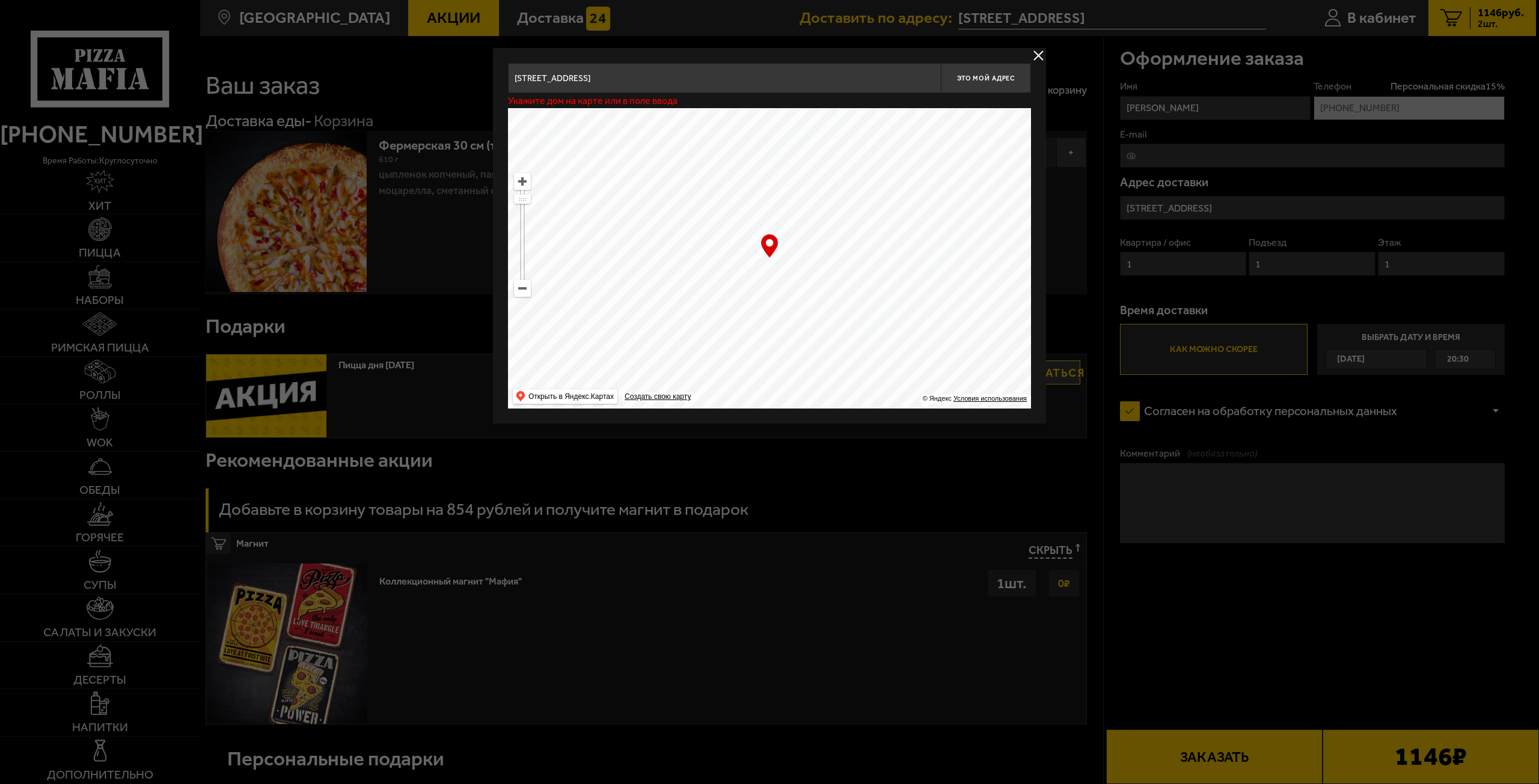
type input "[STREET_ADDRESS]"
click at [989, 74] on button "Это мой адрес" at bounding box center [986, 78] width 91 height 30
click at [630, 102] on p "Доставка по данному адресу будет доступна с 21:16" at bounding box center [621, 101] width 228 height 10
click at [715, 99] on p "Доставка по данному адресу будет доступна с 21:16" at bounding box center [621, 101] width 228 height 10
click at [983, 76] on span "Это мой адрес" at bounding box center [987, 79] width 58 height 8
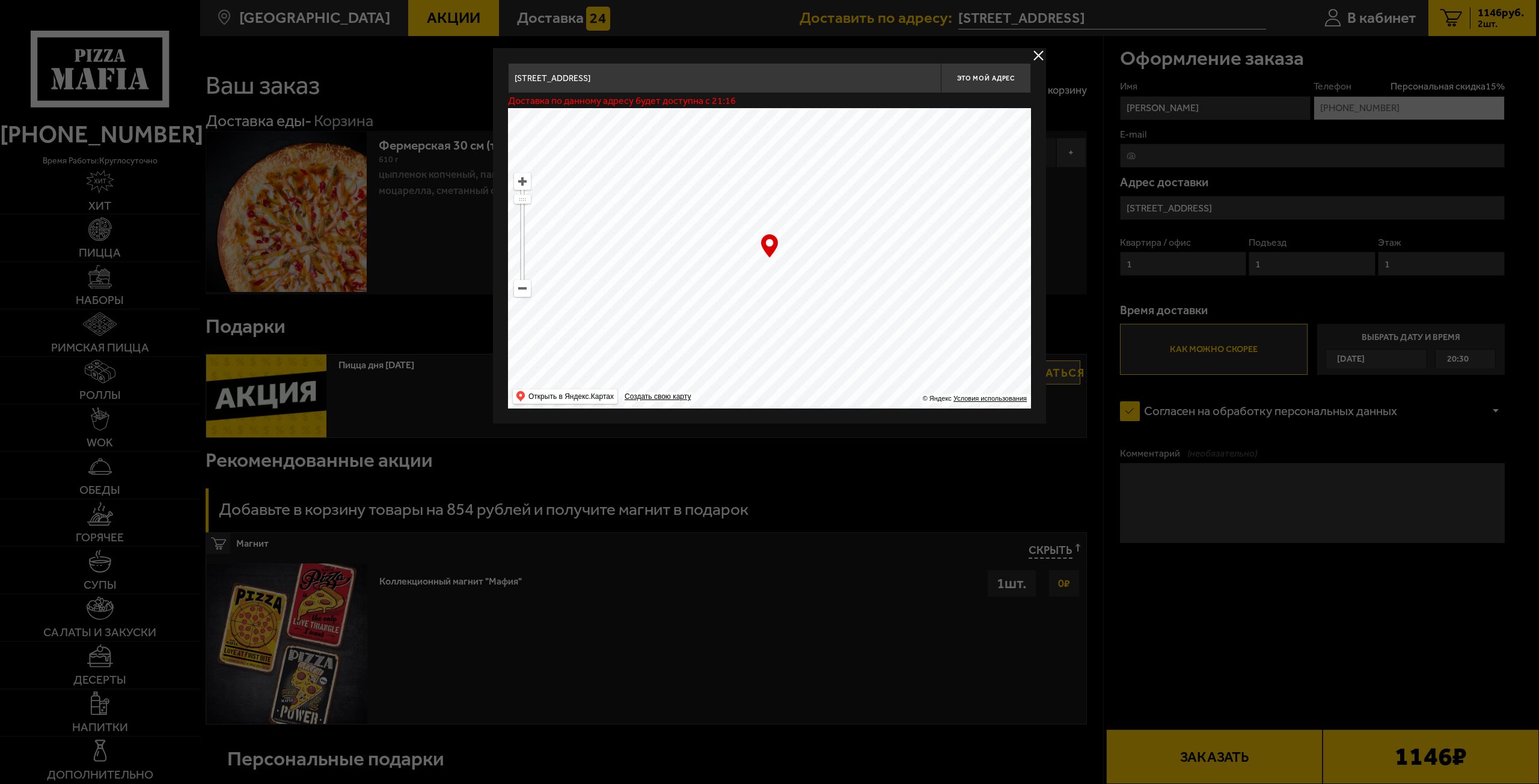
click at [1038, 53] on button "delivery type" at bounding box center [1038, 55] width 15 height 15
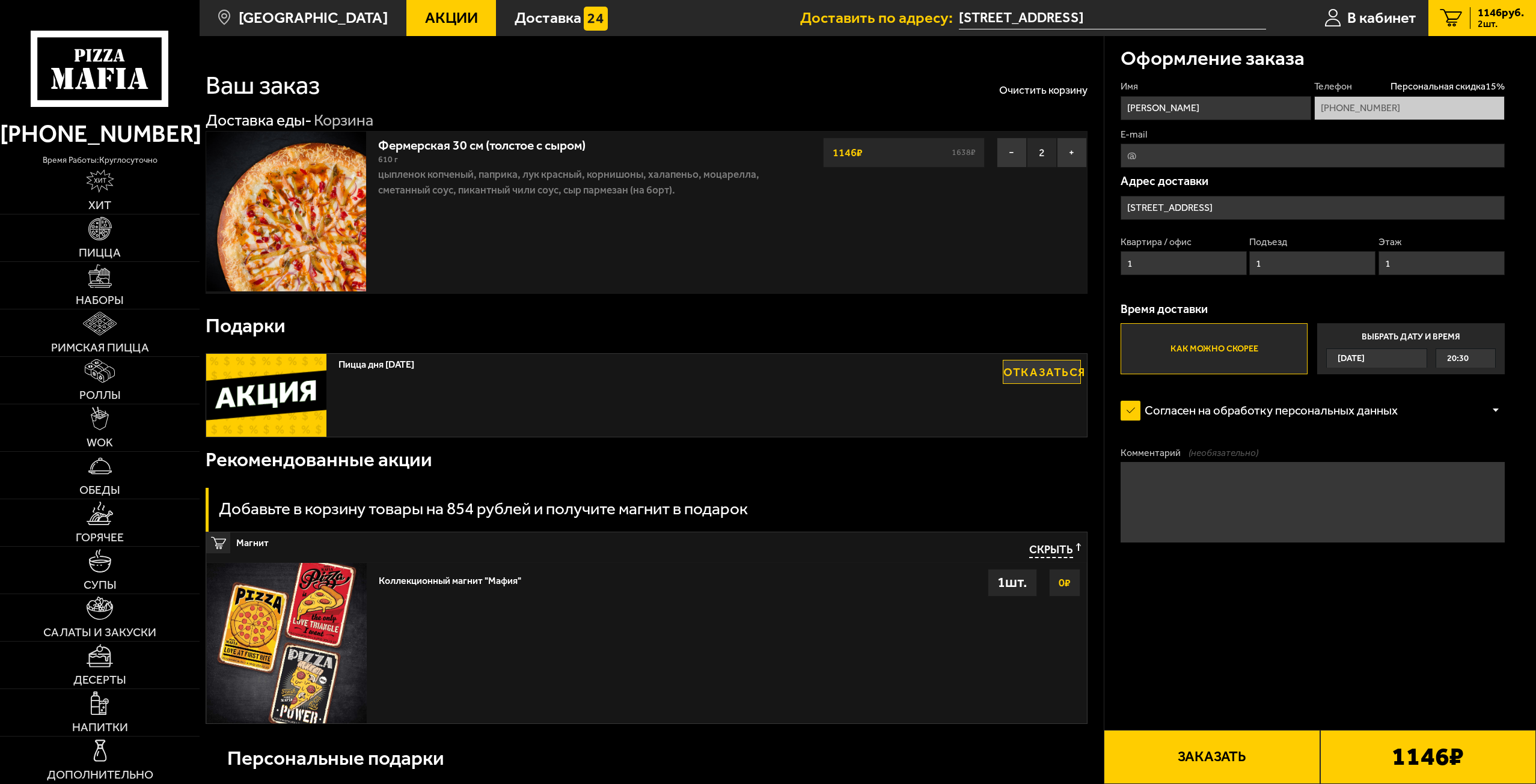
click at [1411, 356] on div "[DATE]" at bounding box center [1377, 357] width 102 height 19
click at [0, 0] on input "Выбрать дату и время [DATE] 20:30" at bounding box center [0, 0] width 0 height 0
click at [1467, 339] on label "Выбрать дату и время [DATE] 20:30" at bounding box center [1411, 348] width 187 height 51
click at [1235, 343] on label "Как можно скорее" at bounding box center [1214, 348] width 187 height 51
click at [0, 0] on input "Как можно скорее" at bounding box center [0, 0] width 0 height 0
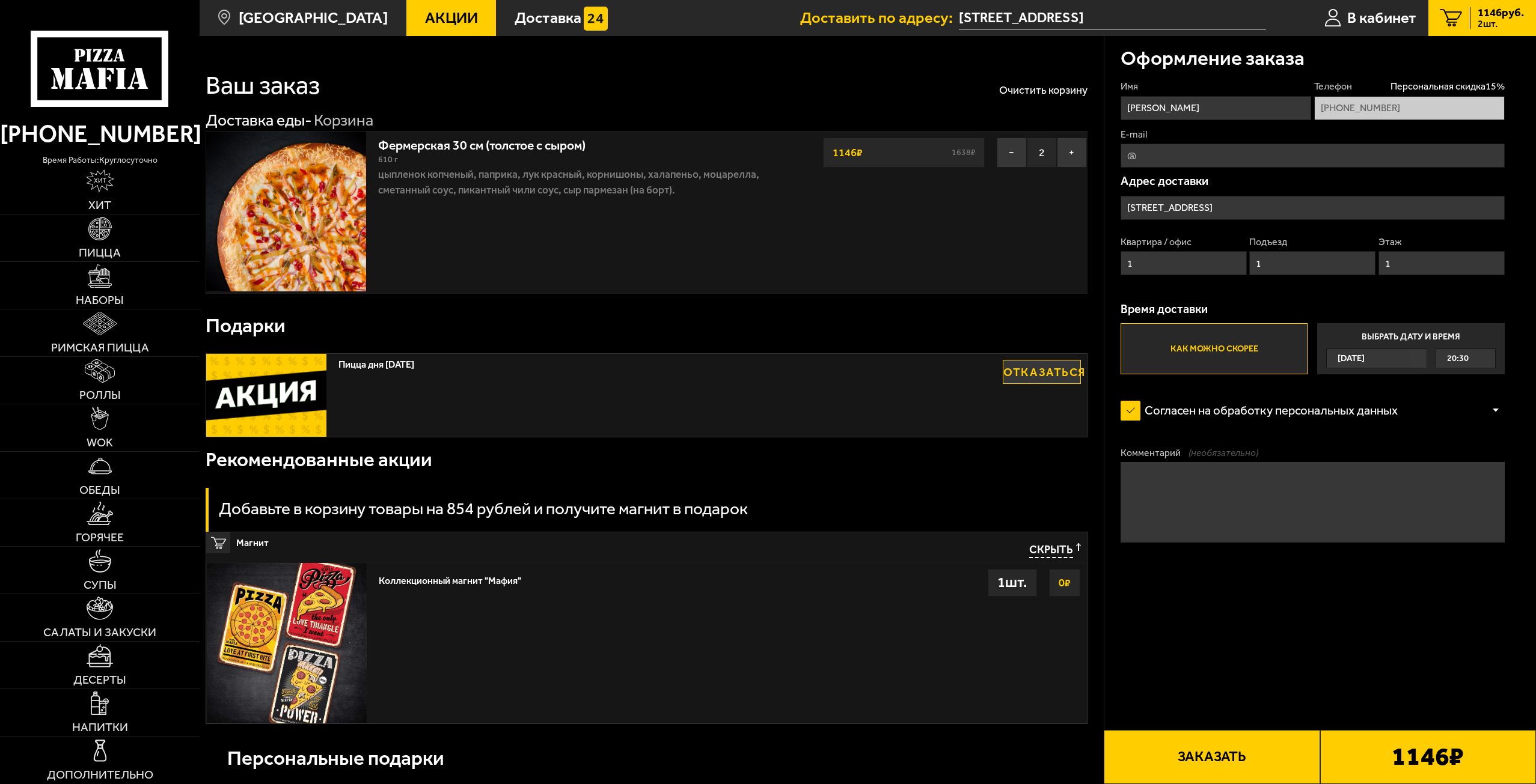
click at [1373, 342] on label "Выбрать дату и время [DATE] 20:30" at bounding box center [1411, 348] width 187 height 51
click at [0, 0] on input "Выбрать дату и время [DATE] 20:30" at bounding box center [0, 0] width 0 height 0
click at [1176, 350] on label "Как можно скорее" at bounding box center [1214, 348] width 187 height 51
click at [0, 0] on input "Как можно скорее" at bounding box center [0, 0] width 0 height 0
click at [1215, 203] on input "[STREET_ADDRESS]" at bounding box center [1313, 208] width 384 height 24
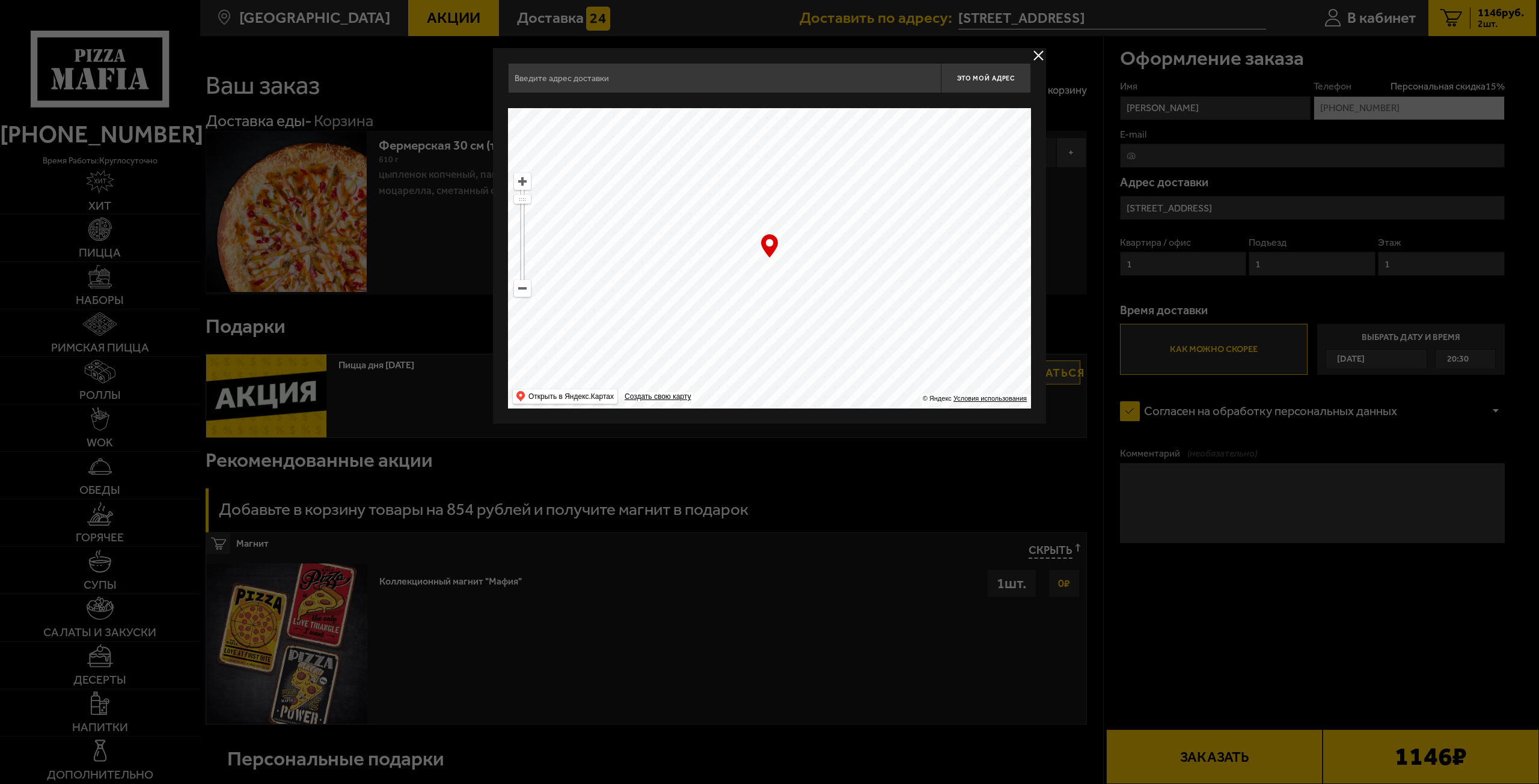
type input "[STREET_ADDRESS]"
click at [774, 245] on div "… © Яндекс Условия использования Открыть в Яндекс.Картах Создать свою карту" at bounding box center [769, 259] width 523 height 300
click at [771, 243] on div "… © Яндекс Условия использования Открыть в Яндекс.Картах Создать свою карту" at bounding box center [769, 259] width 523 height 300
click at [987, 80] on span "Это мой адрес" at bounding box center [987, 79] width 58 height 8
click at [605, 99] on p "Доставка по данному адресу будет доступна с 21:16" at bounding box center [621, 101] width 228 height 10
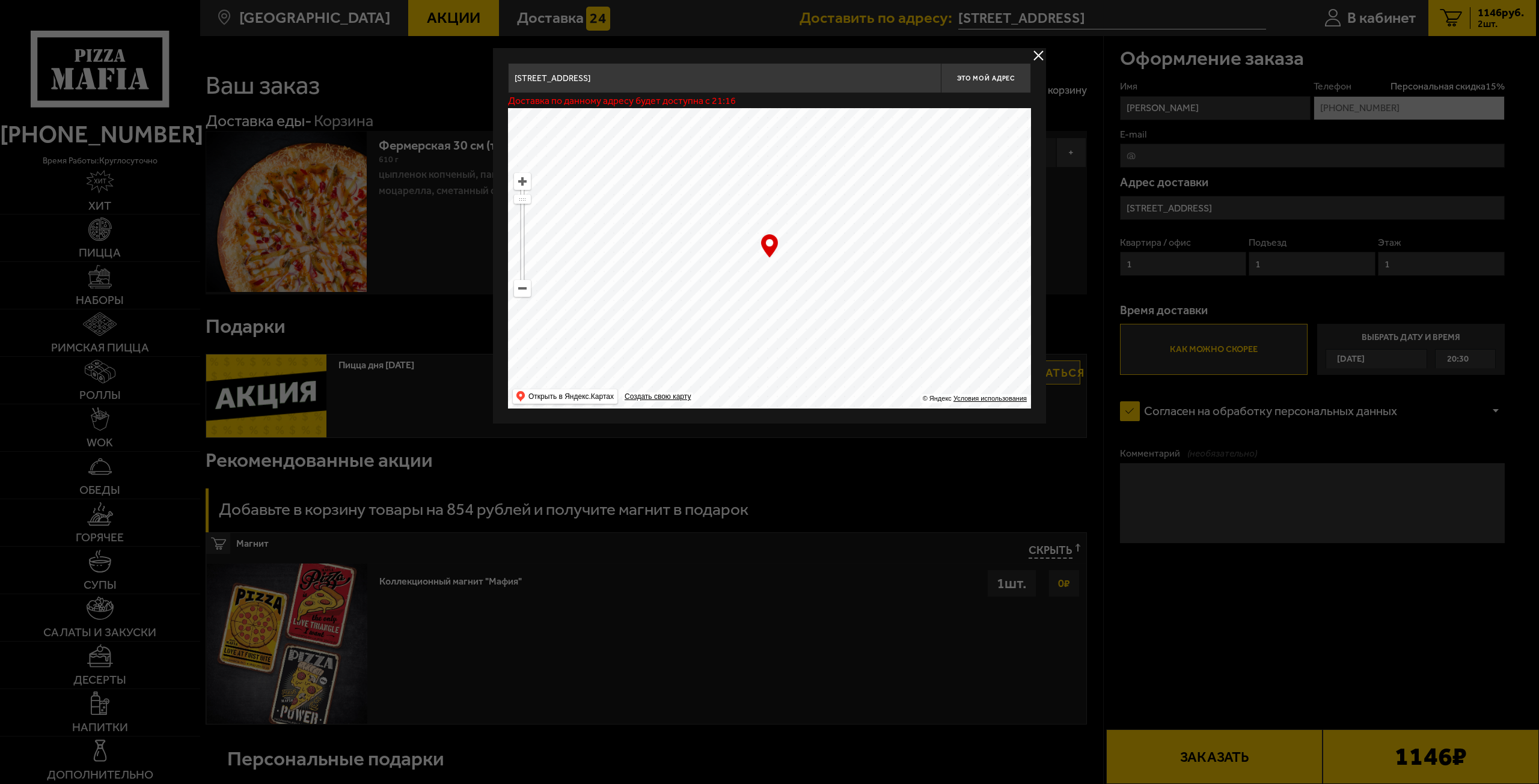
click at [1036, 50] on button "delivery type" at bounding box center [1038, 55] width 15 height 15
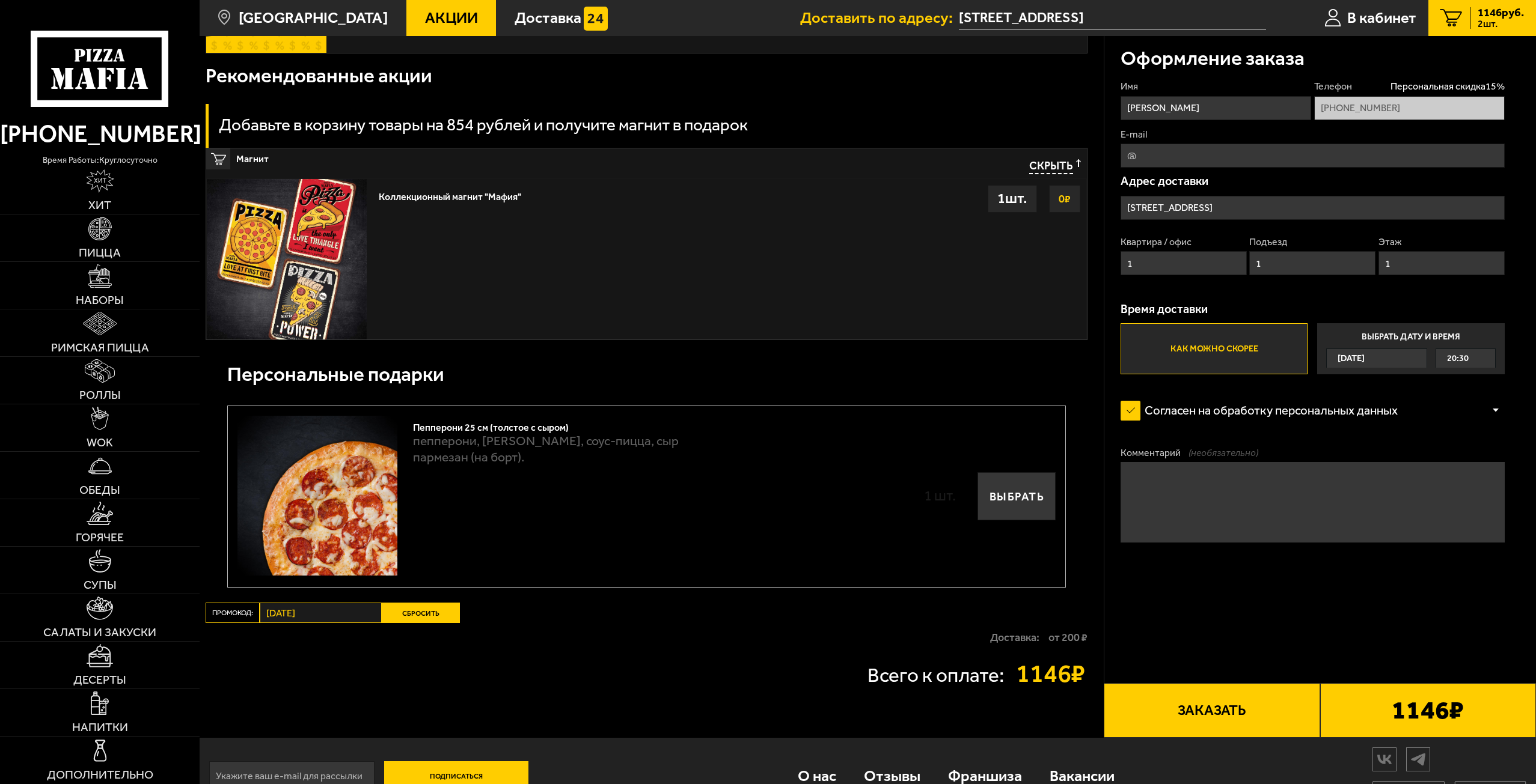
scroll to position [417, 0]
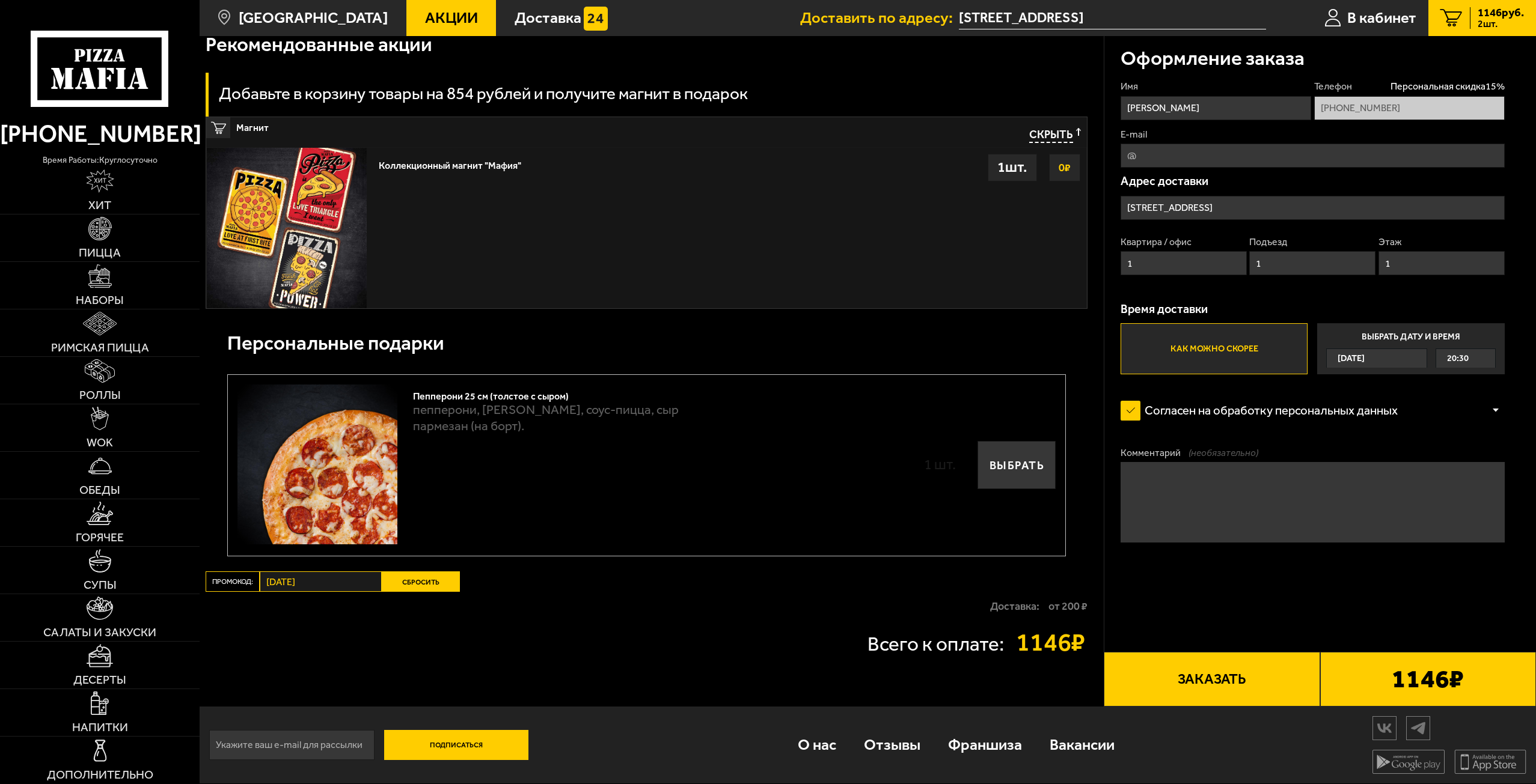
click at [1059, 612] on strong "от 200 ₽" at bounding box center [1067, 606] width 39 height 11
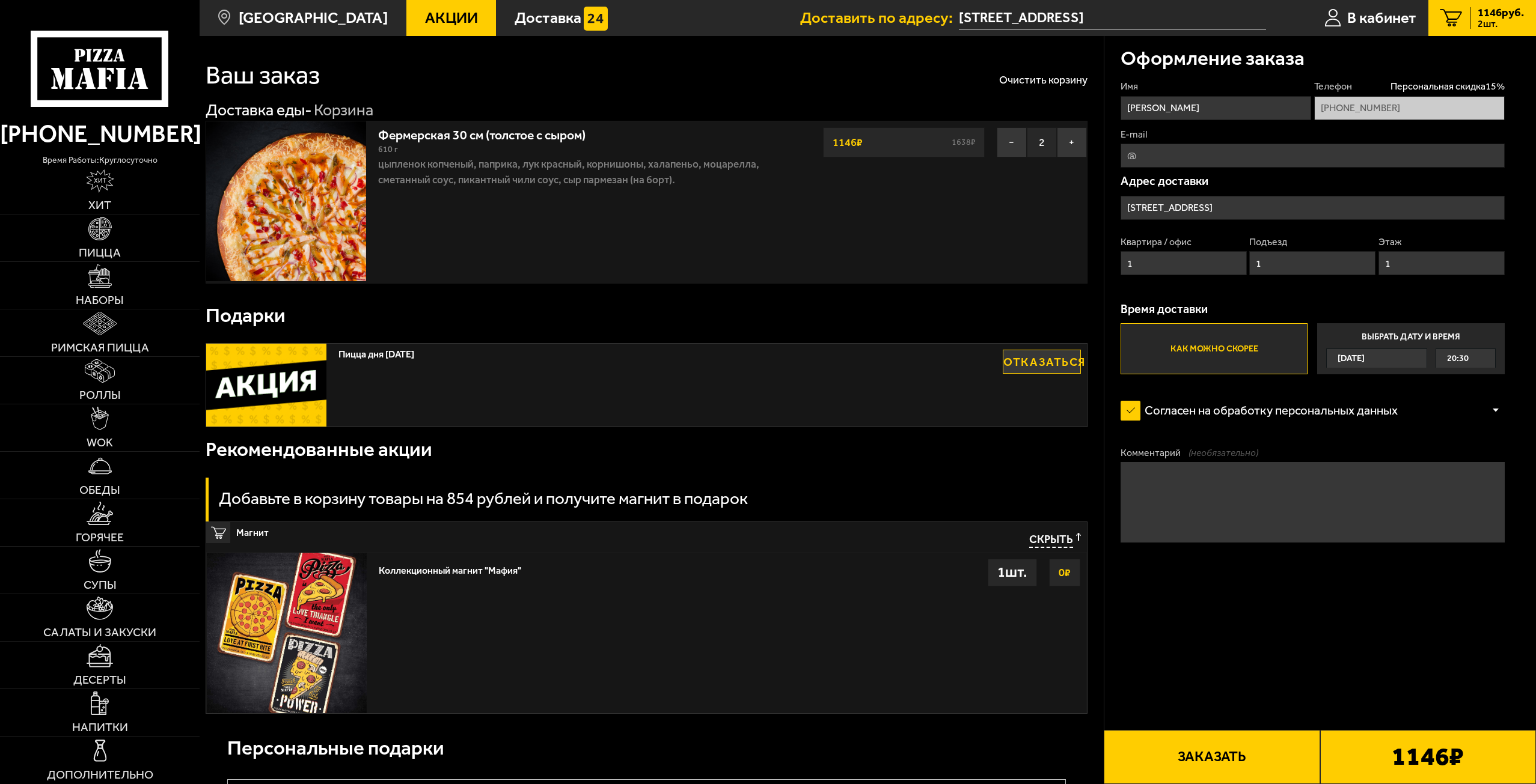
scroll to position [0, 0]
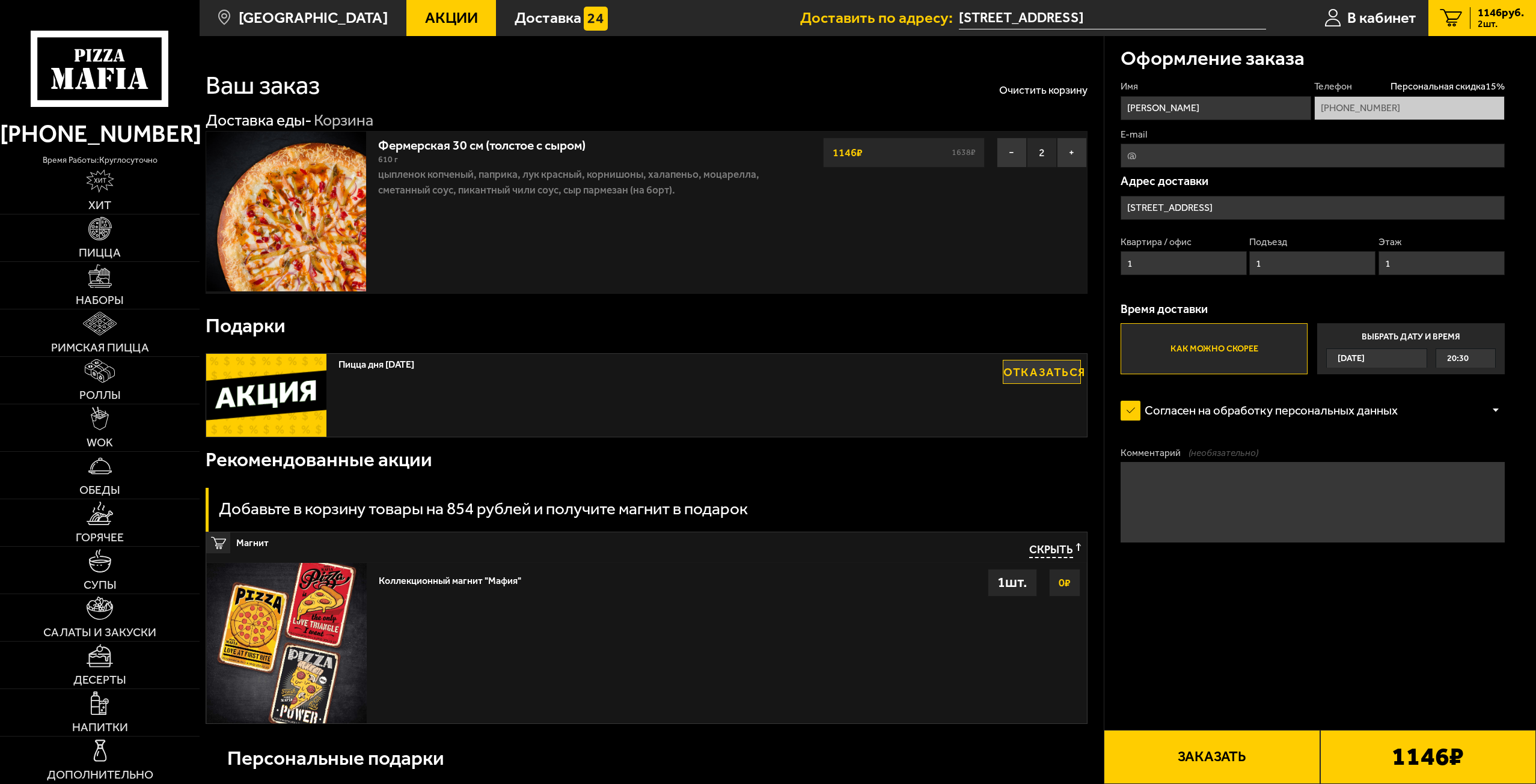
click at [1387, 357] on div "[DATE]" at bounding box center [1369, 358] width 85 height 19
click at [0, 0] on input "Выбрать дату и время [DATE] 20:30" at bounding box center [0, 0] width 0 height 0
click at [1253, 345] on label "Как можно скорее" at bounding box center [1214, 348] width 187 height 51
click at [0, 0] on input "Как можно скорее" at bounding box center [0, 0] width 0 height 0
click at [1416, 343] on label "Выбрать дату и время [DATE] 20:30" at bounding box center [1411, 348] width 187 height 51
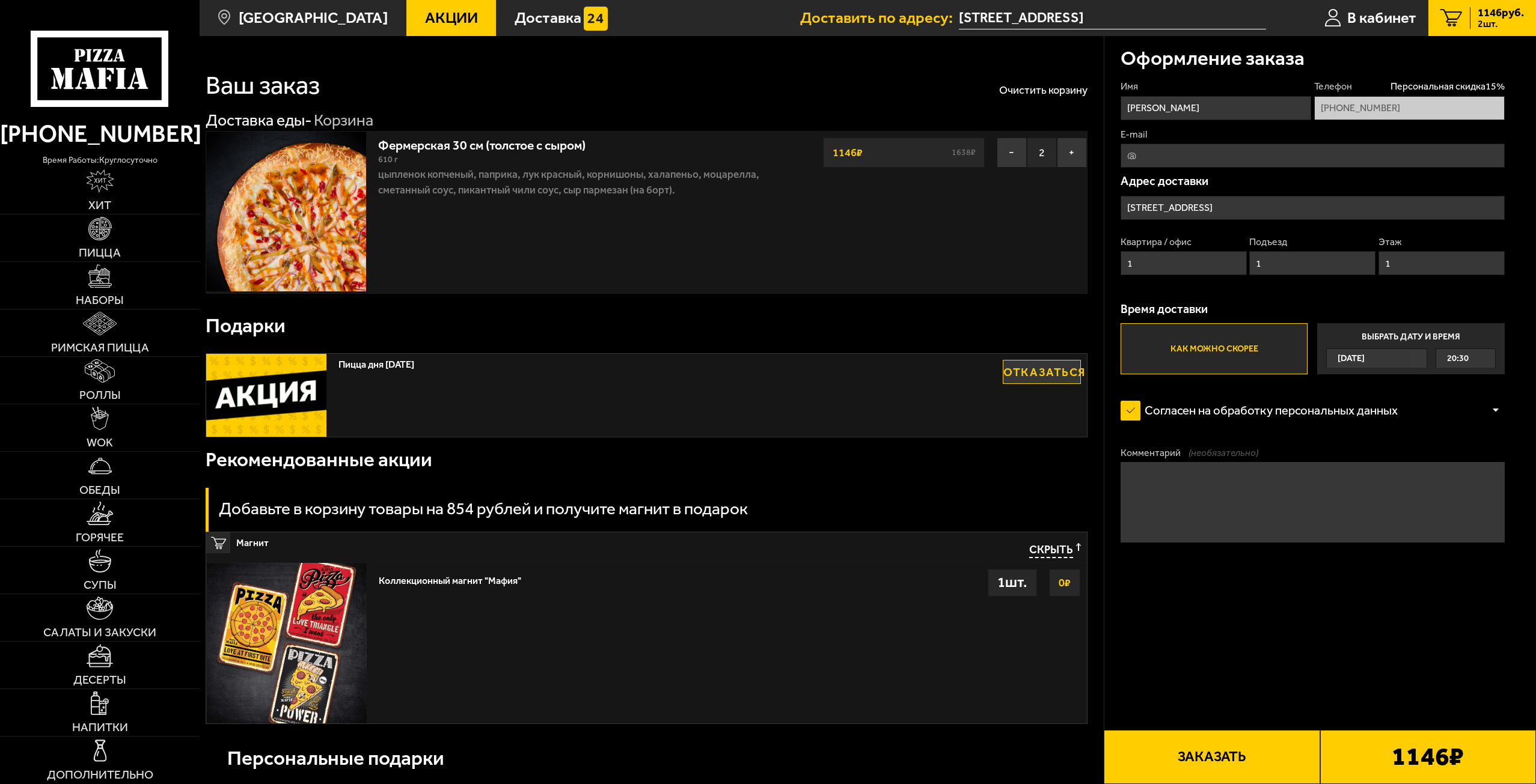
click at [0, 0] on input "Выбрать дату и время [DATE] 20:30" at bounding box center [0, 0] width 0 height 0
click at [1492, 358] on div "20:30" at bounding box center [1466, 358] width 60 height 19
click at [1464, 374] on span "20:30" at bounding box center [1458, 377] width 22 height 19
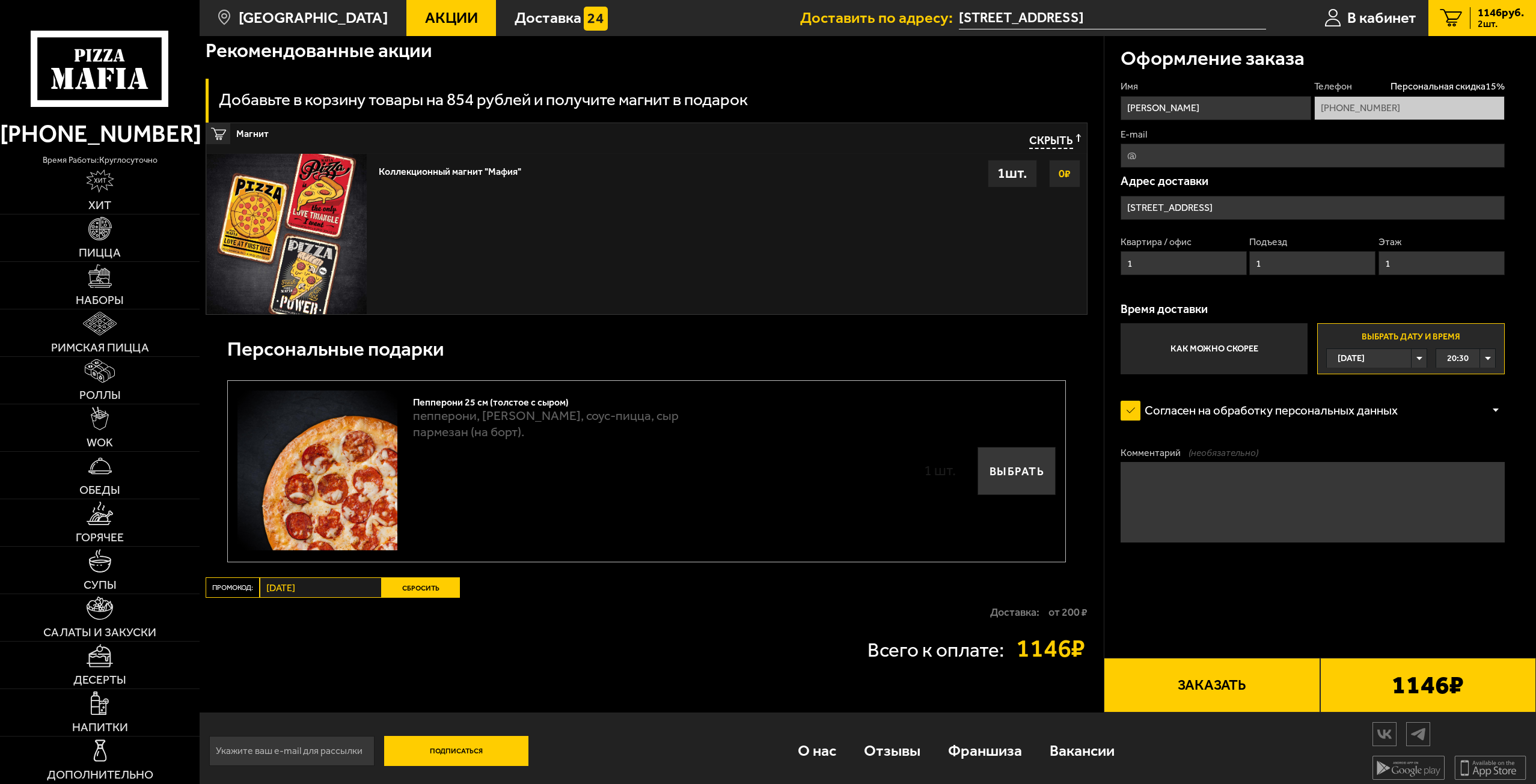
scroll to position [417, 0]
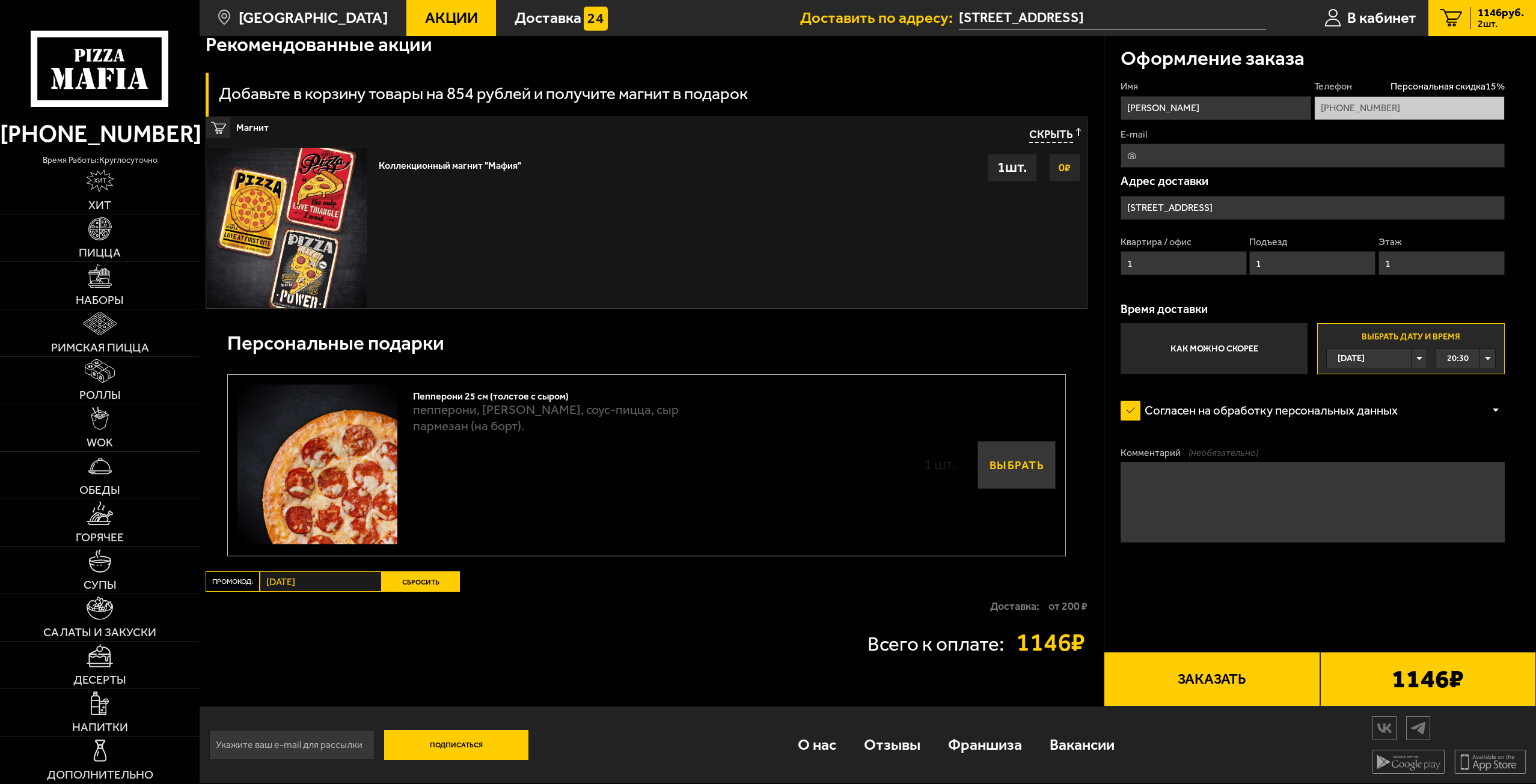
click at [1010, 467] on button "Выбрать" at bounding box center [1016, 465] width 79 height 48
click at [995, 467] on button "−" at bounding box center [995, 465] width 24 height 24
type input "[STREET_ADDRESS]"
click at [1018, 464] on button "Выбрать" at bounding box center [1016, 465] width 79 height 48
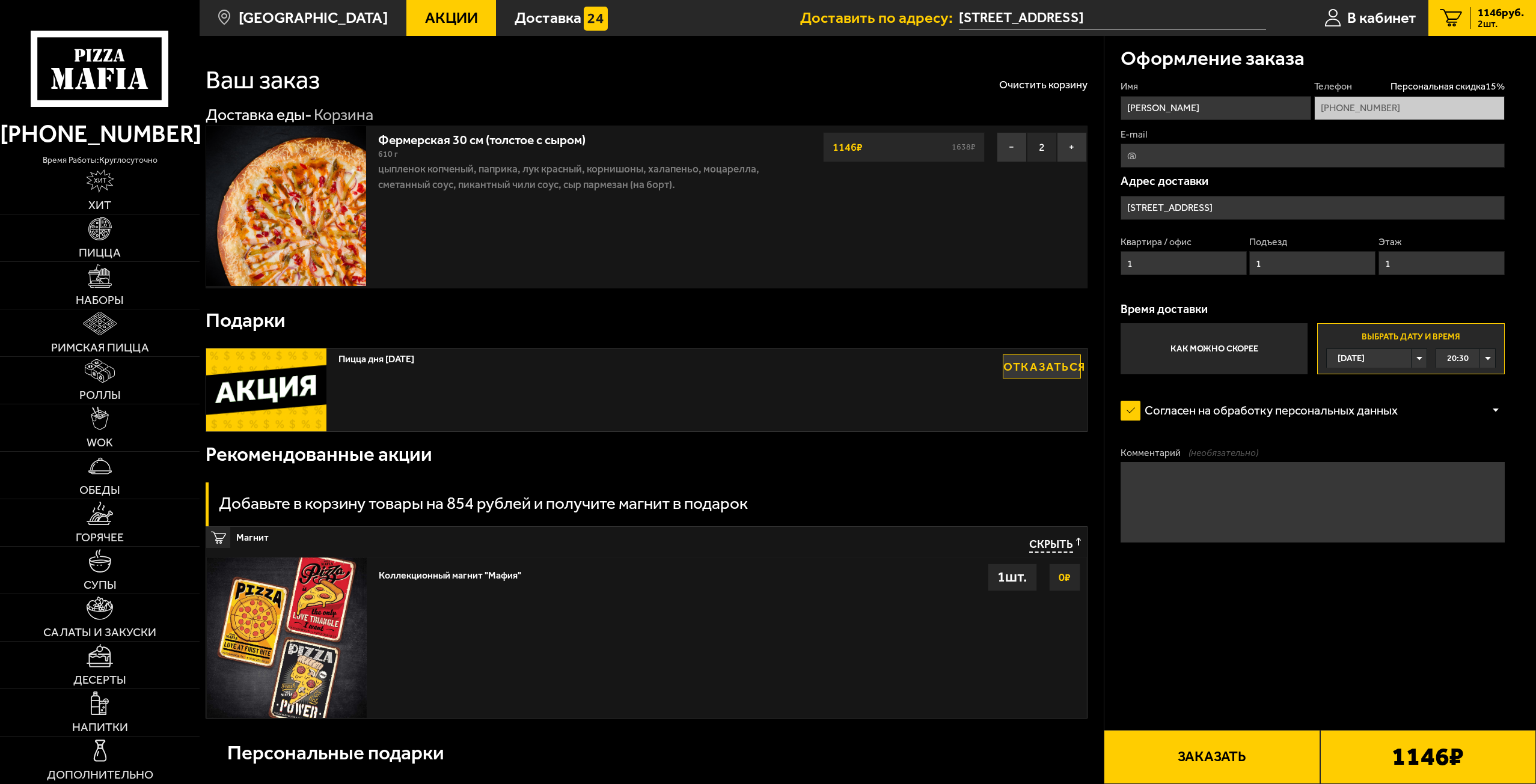
scroll to position [0, 0]
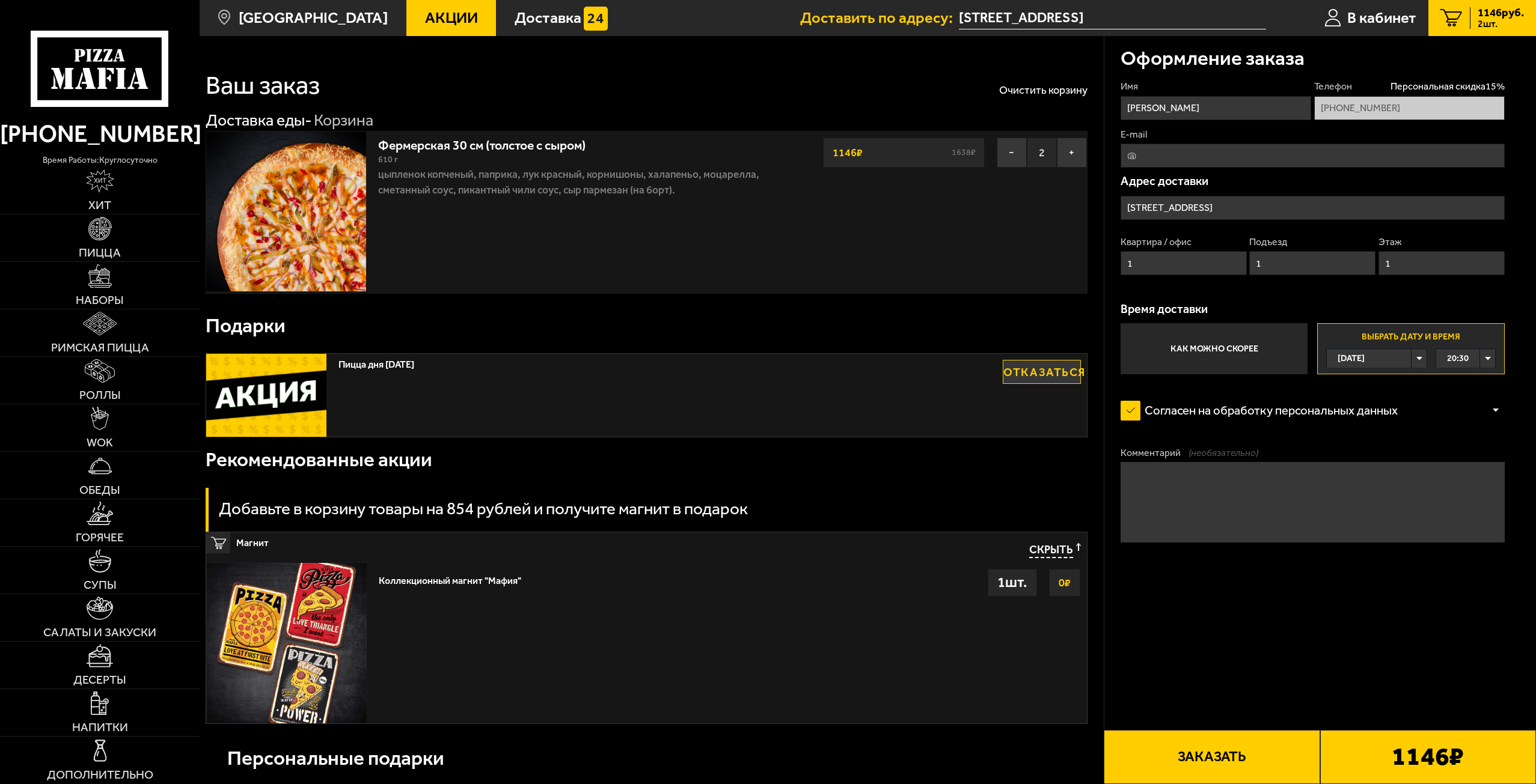
click at [1192, 205] on input "[STREET_ADDRESS]" at bounding box center [1313, 208] width 384 height 24
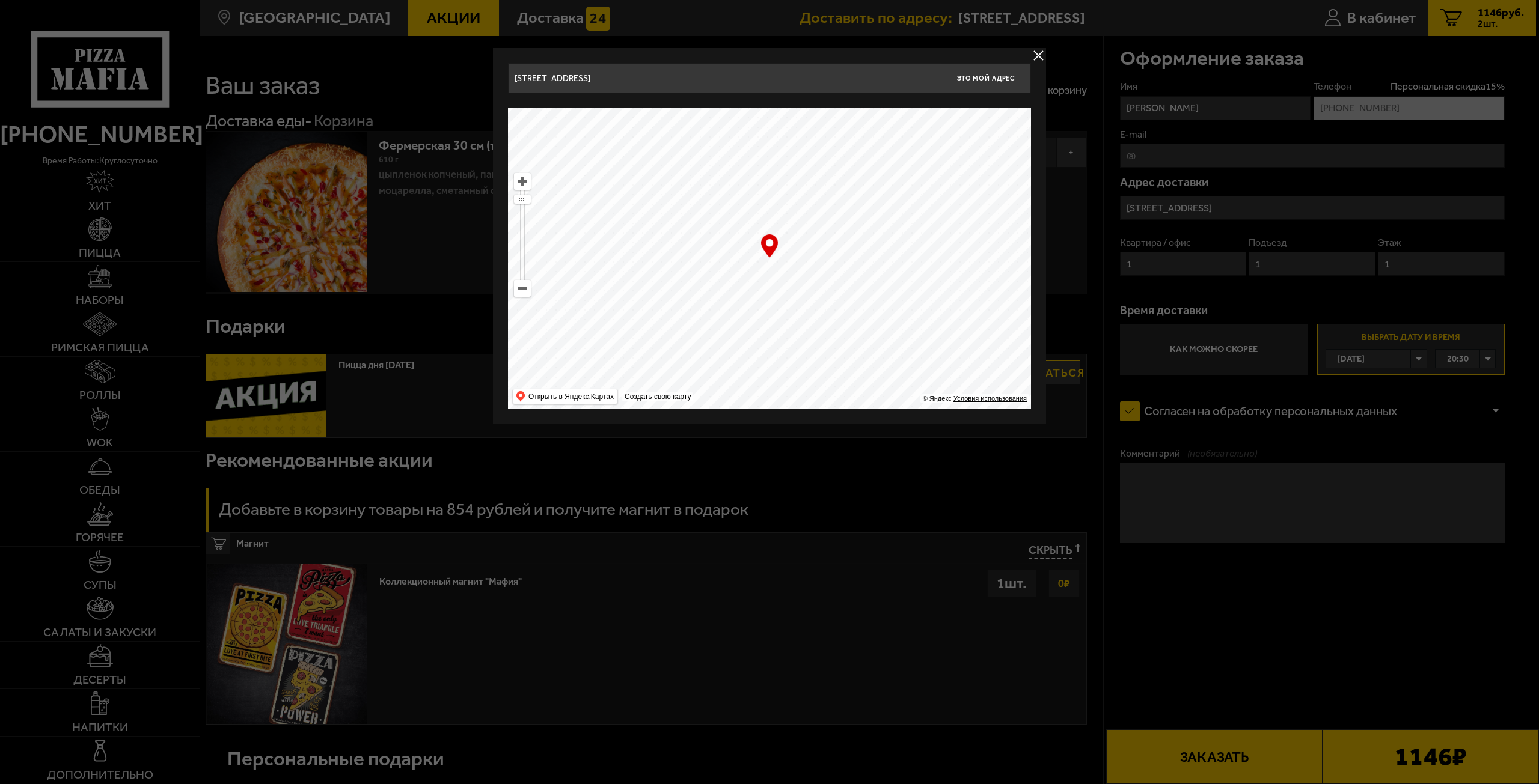
click at [868, 72] on input "[STREET_ADDRESS]" at bounding box center [724, 78] width 433 height 30
drag, startPoint x: 814, startPoint y: 82, endPoint x: 462, endPoint y: 78, distance: 352.0
click at [462, 78] on main "[GEOGRAPHIC_DATA] Все Акции Доставка Личный кабинет Акции Доставка Доставить по…" at bounding box center [868, 600] width 1337 height 1200
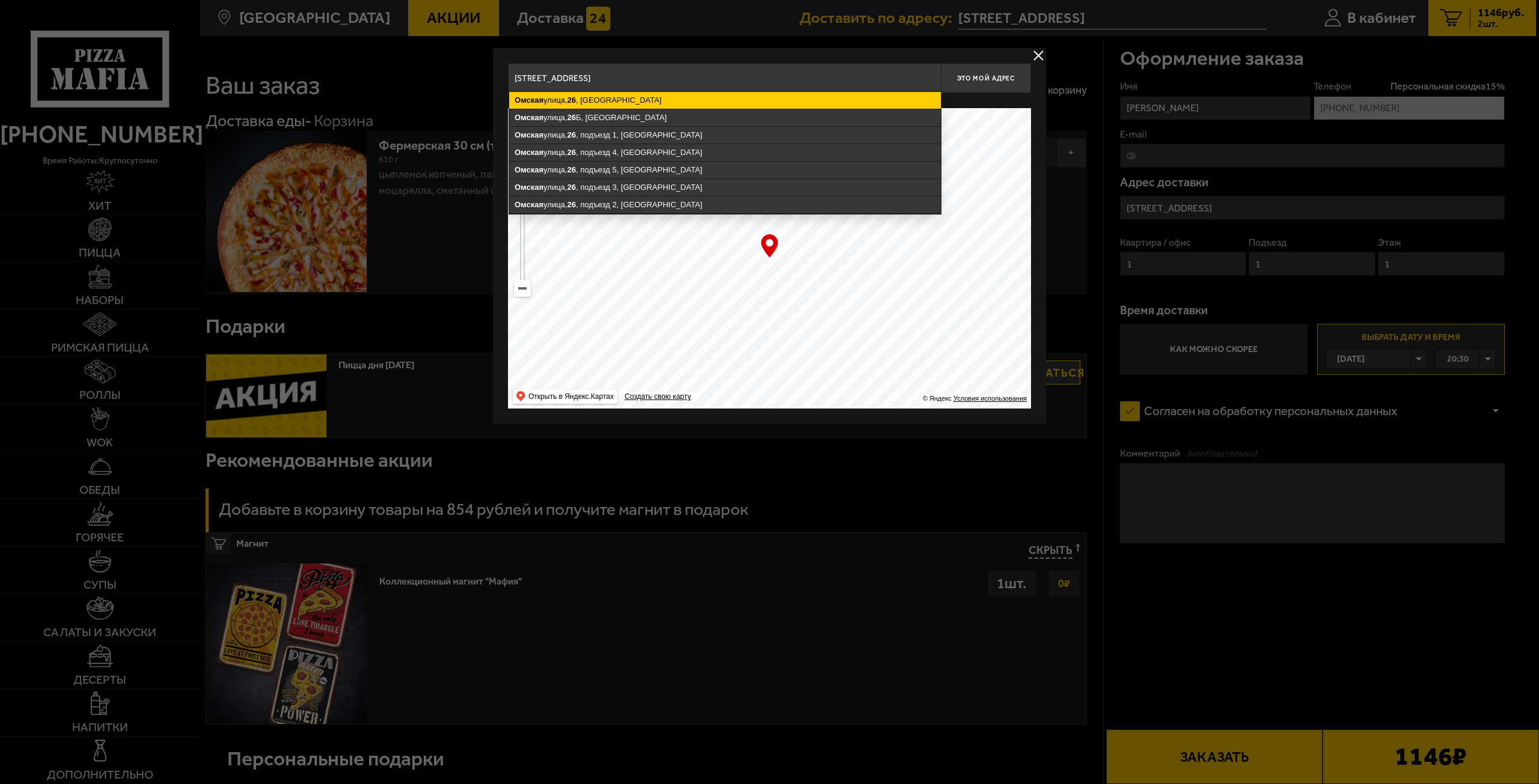
click at [553, 96] on ymaps "[STREET_ADDRESS]" at bounding box center [726, 99] width 432 height 17
type input "[STREET_ADDRESS]"
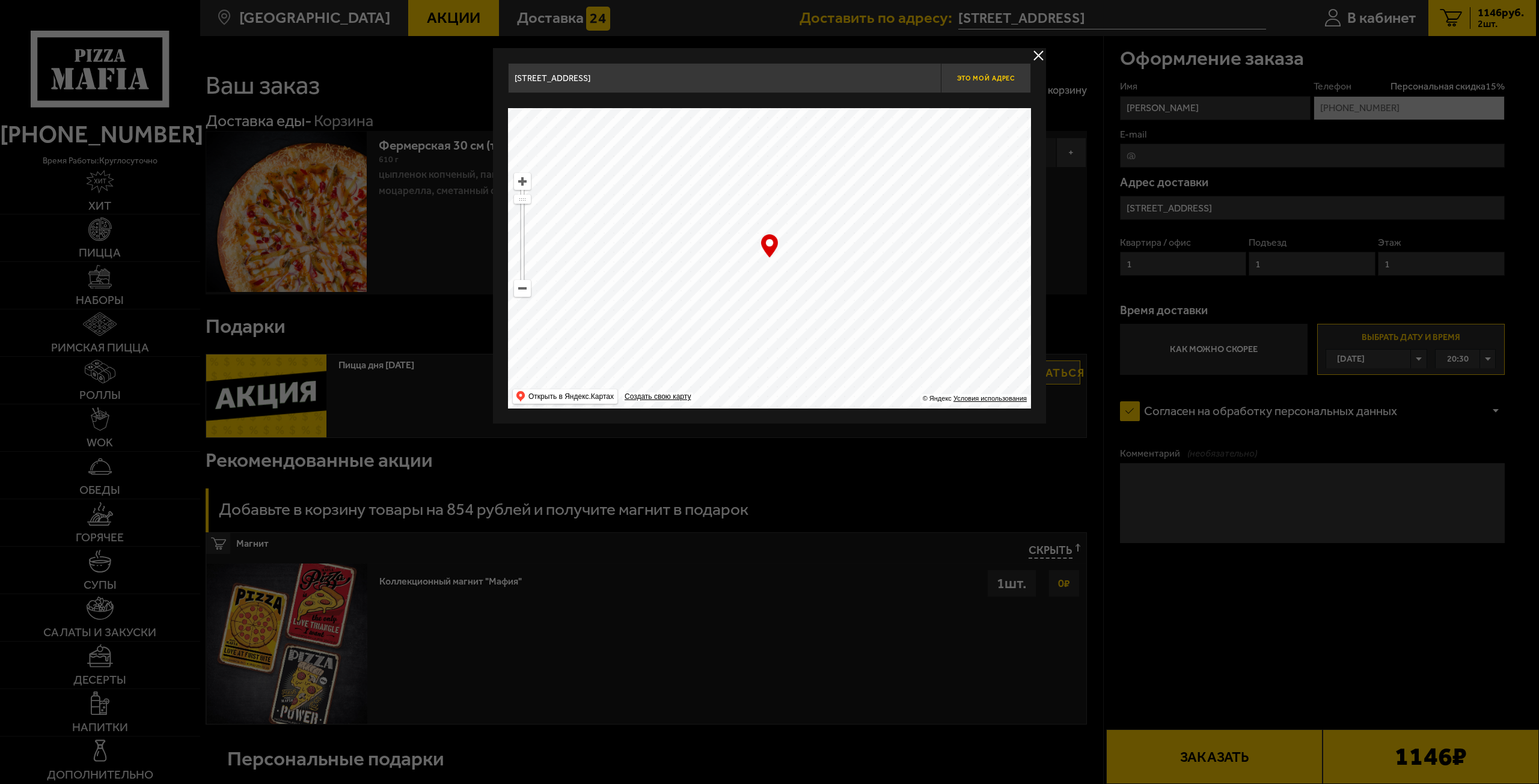
click at [981, 80] on span "Это мой адрес" at bounding box center [987, 79] width 58 height 8
click at [817, 74] on input "[STREET_ADDRESS]" at bounding box center [724, 78] width 433 height 30
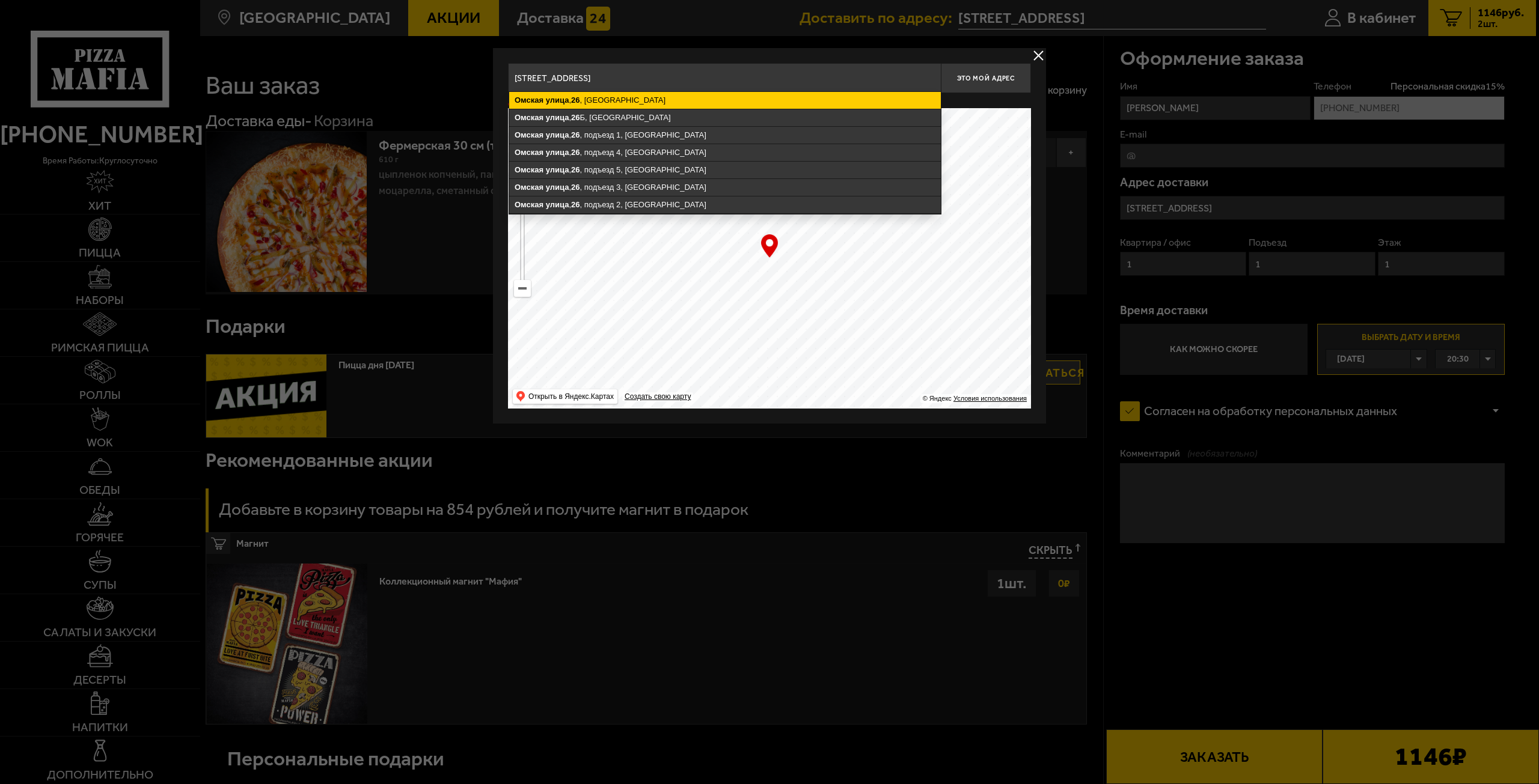
click at [641, 97] on ymaps "[STREET_ADDRESS]" at bounding box center [726, 99] width 432 height 17
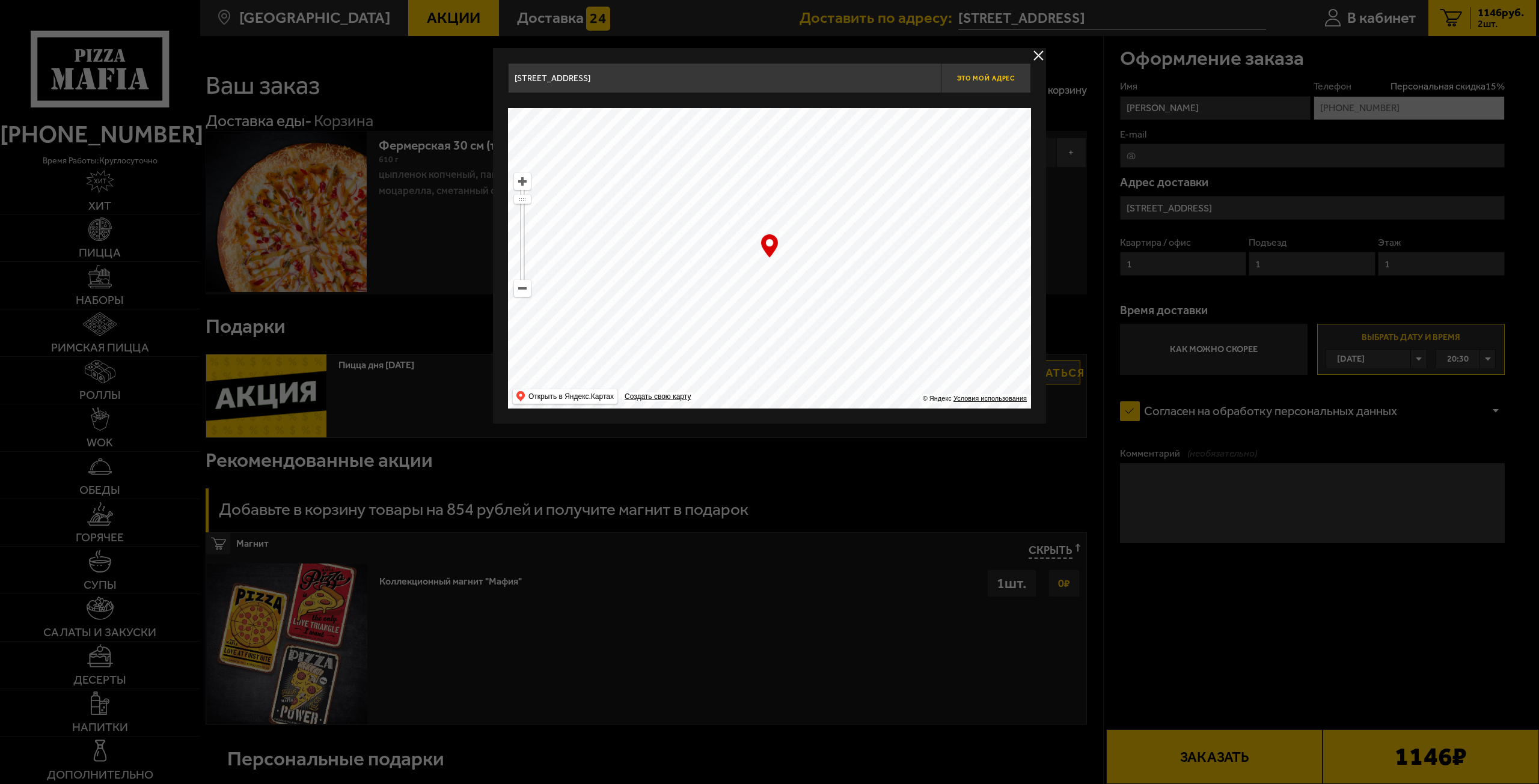
click at [978, 79] on span "Это мой адрес" at bounding box center [987, 79] width 58 height 8
click at [1036, 53] on button "delivery type" at bounding box center [1038, 55] width 15 height 15
